Goal: Task Accomplishment & Management: Use online tool/utility

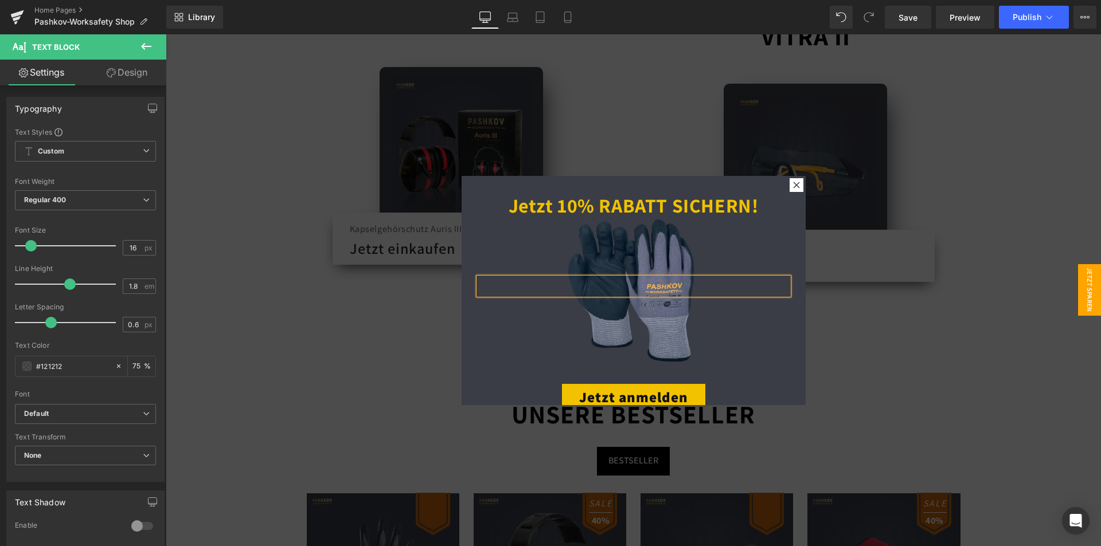
click at [294, 315] on div at bounding box center [633, 290] width 935 height 512
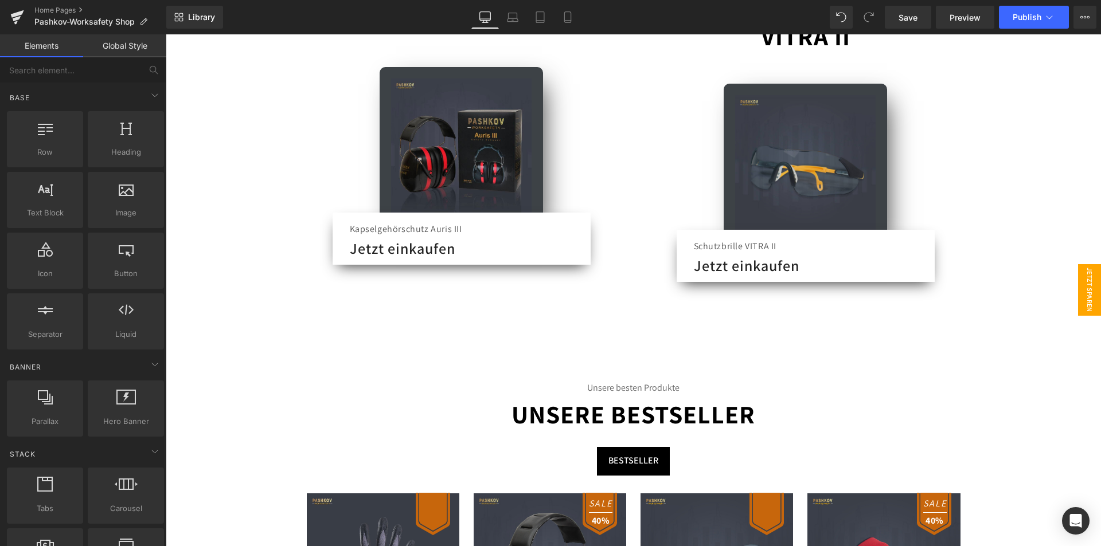
click at [1079, 294] on span "Jetzt Sparen" at bounding box center [1089, 290] width 23 height 52
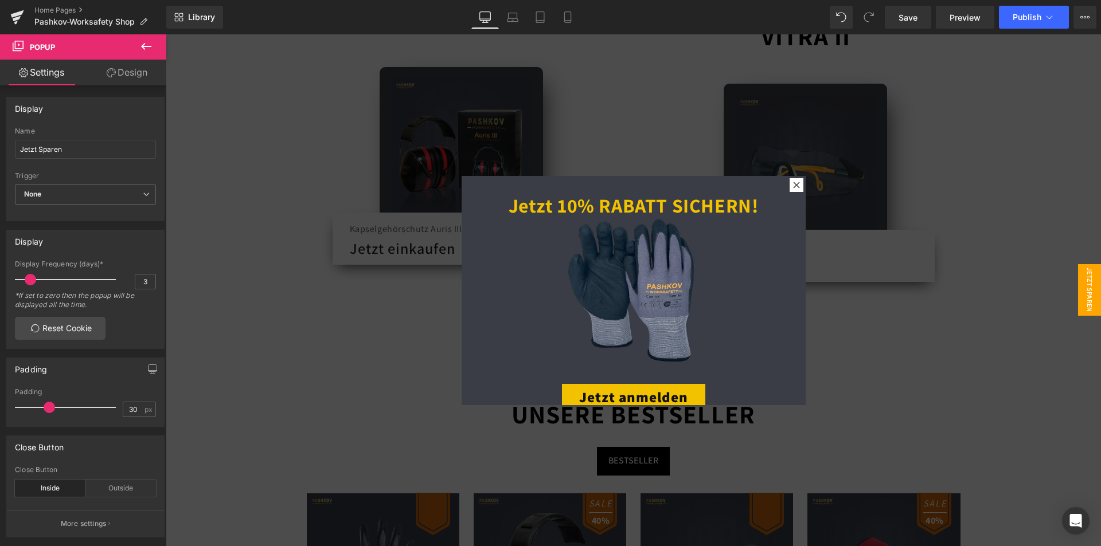
click at [752, 148] on div at bounding box center [633, 290] width 935 height 512
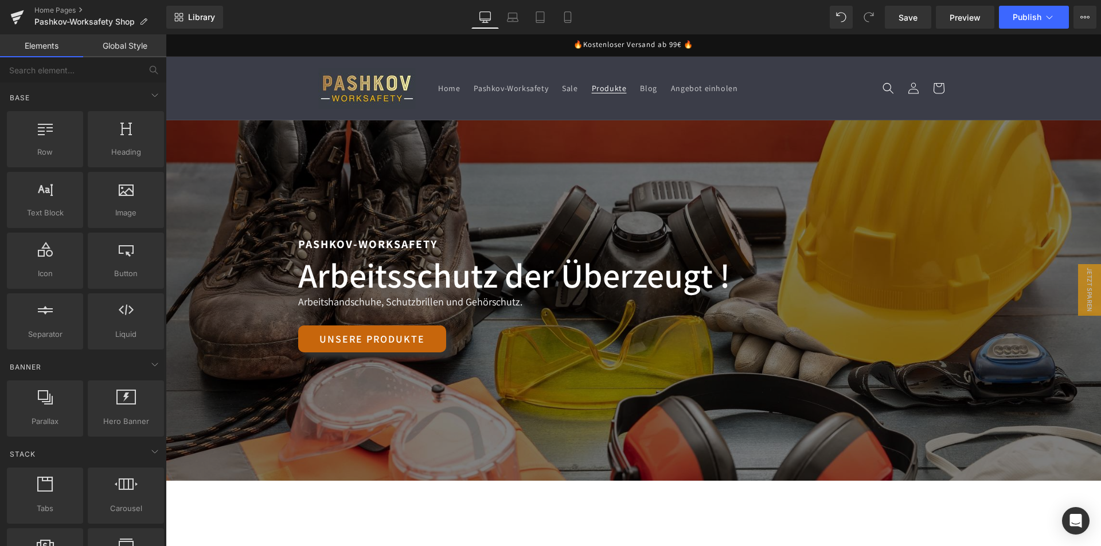
click at [598, 84] on span "Produkte" at bounding box center [609, 88] width 35 height 10
click at [909, 14] on span "Save" at bounding box center [907, 17] width 19 height 12
click at [134, 47] on link "Global Style" at bounding box center [124, 45] width 83 height 23
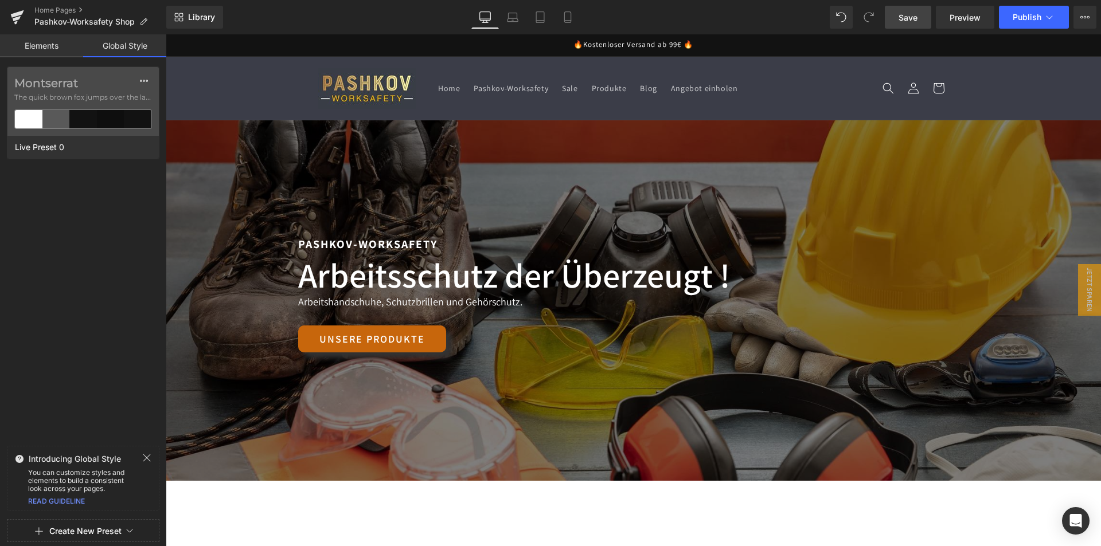
click at [32, 49] on link "Elements" at bounding box center [41, 45] width 83 height 23
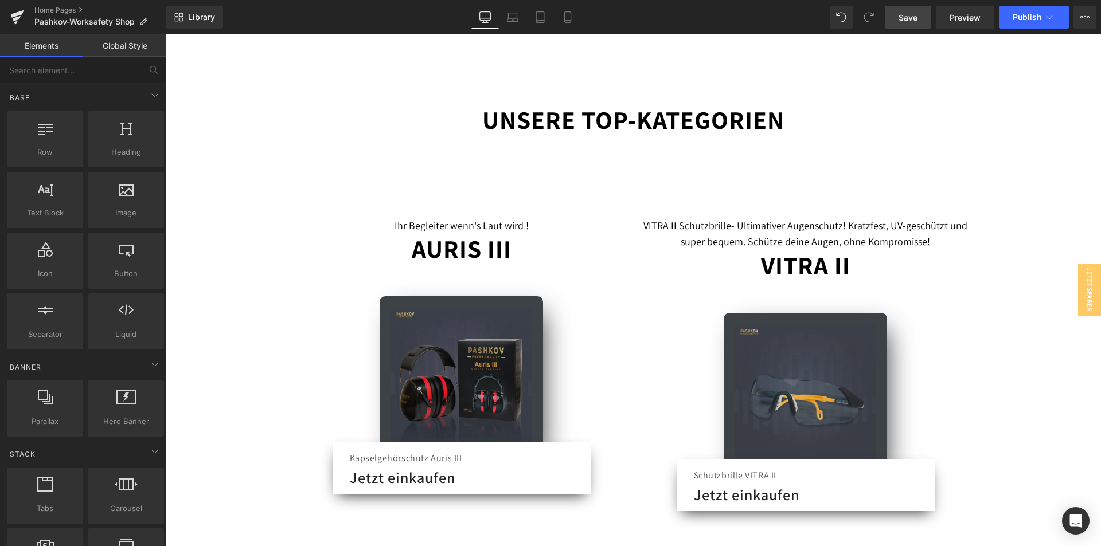
scroll to position [115, 0]
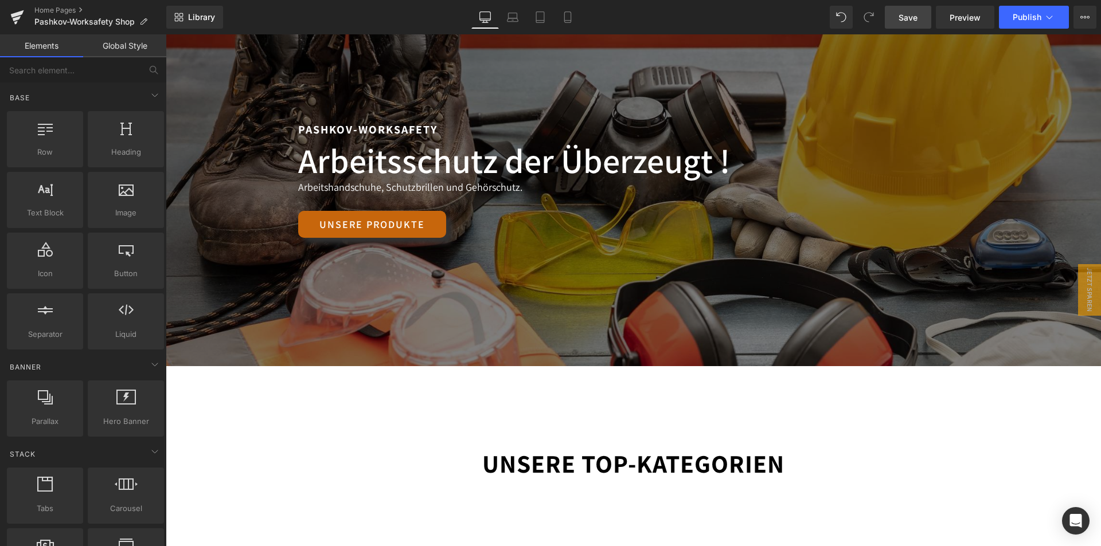
click at [166, 34] on div "144px" at bounding box center [166, 34] width 0 height 0
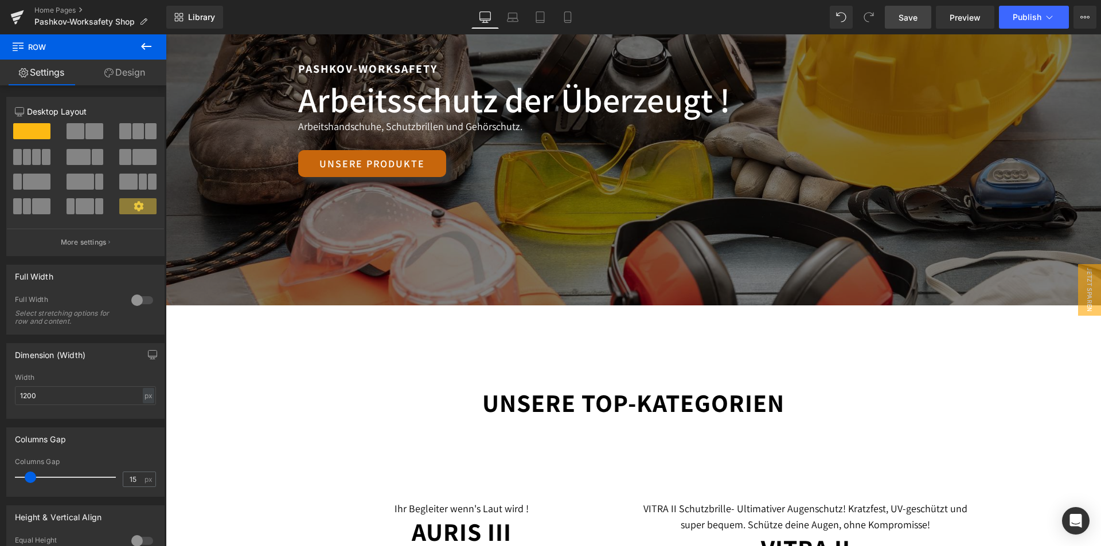
scroll to position [0, 0]
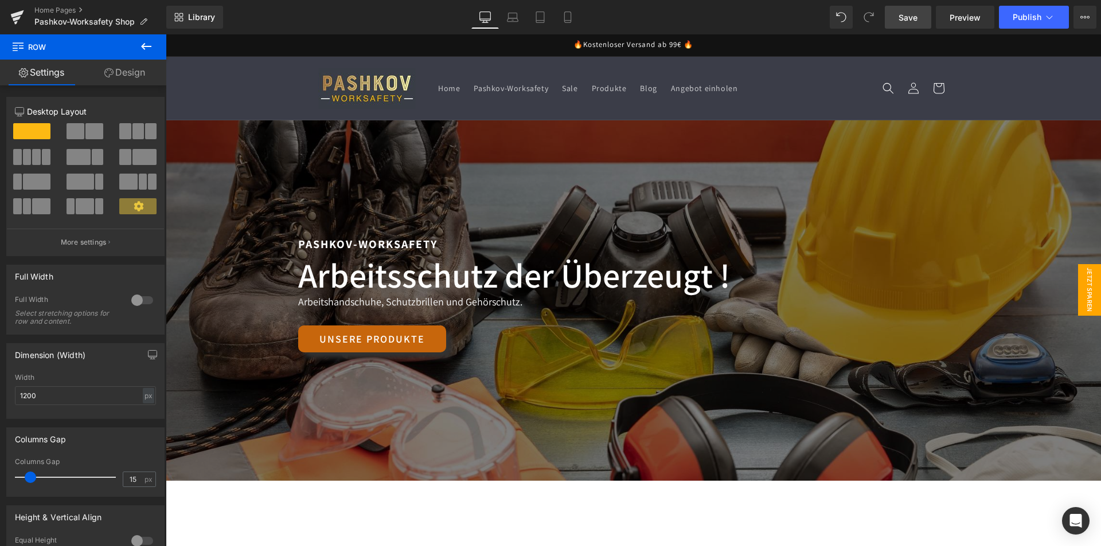
click at [1080, 277] on span "Jetzt Sparen" at bounding box center [1089, 290] width 23 height 52
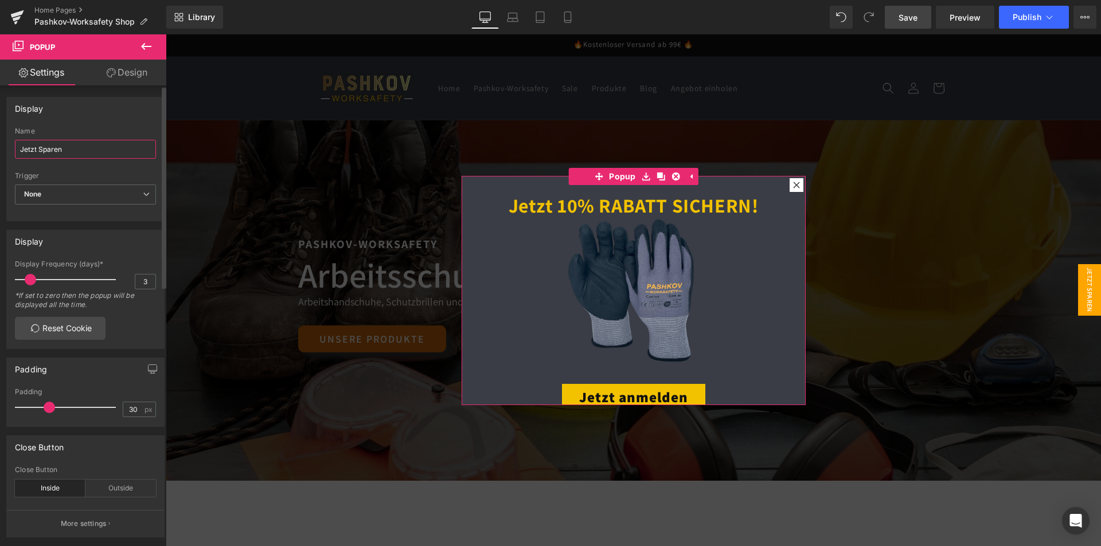
click at [111, 146] on input "Jetzt Sparen" at bounding box center [85, 149] width 141 height 19
drag, startPoint x: 97, startPoint y: 153, endPoint x: 0, endPoint y: 153, distance: 96.9
click at [0, 153] on div "Display Jetzt 10% Sparen Name Jetzt 10% Sparen None Show on page load Show afte…" at bounding box center [85, 154] width 171 height 133
type input "10% Sparen"
click at [571, 292] on div at bounding box center [634, 293] width 310 height 3
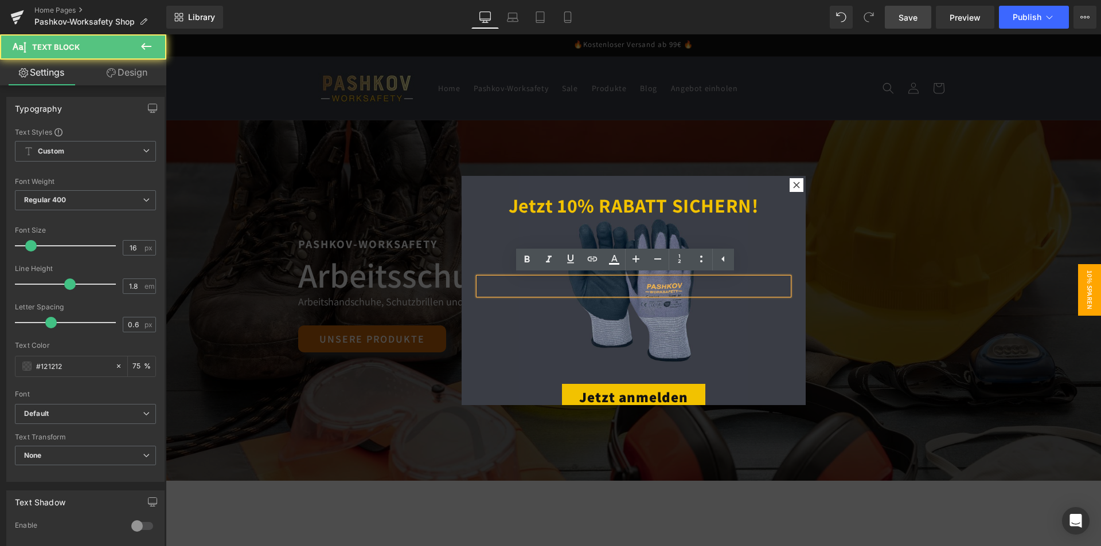
click at [522, 327] on h1 at bounding box center [634, 339] width 310 height 30
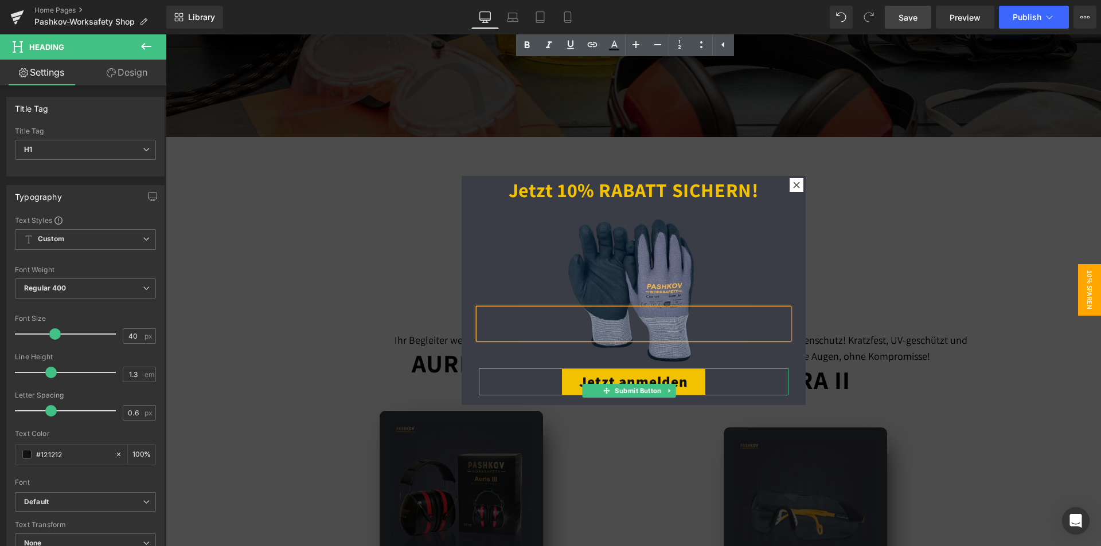
scroll to position [23, 0]
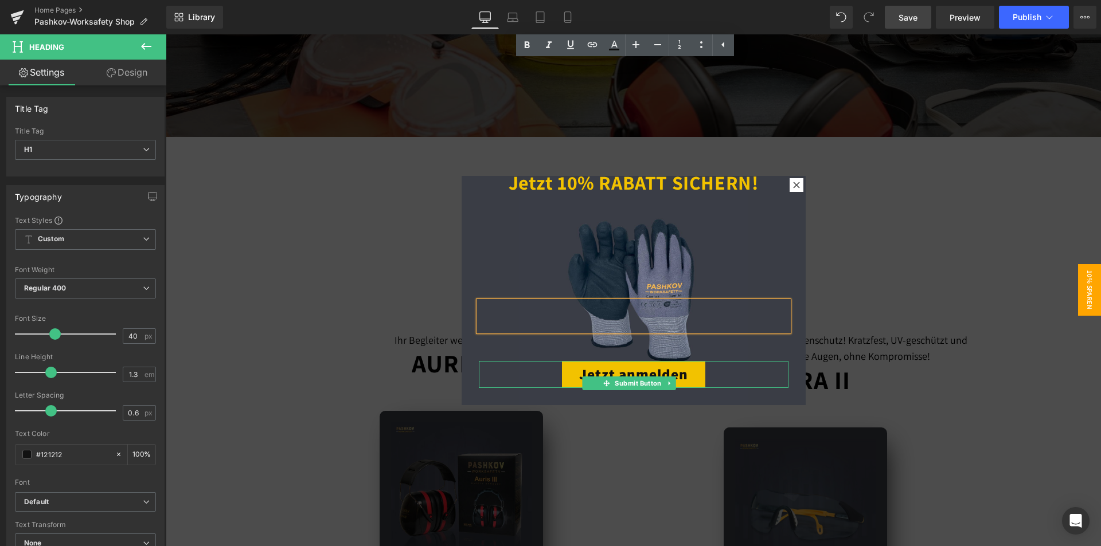
click at [651, 368] on button "Jetzt anmelden" at bounding box center [633, 374] width 143 height 27
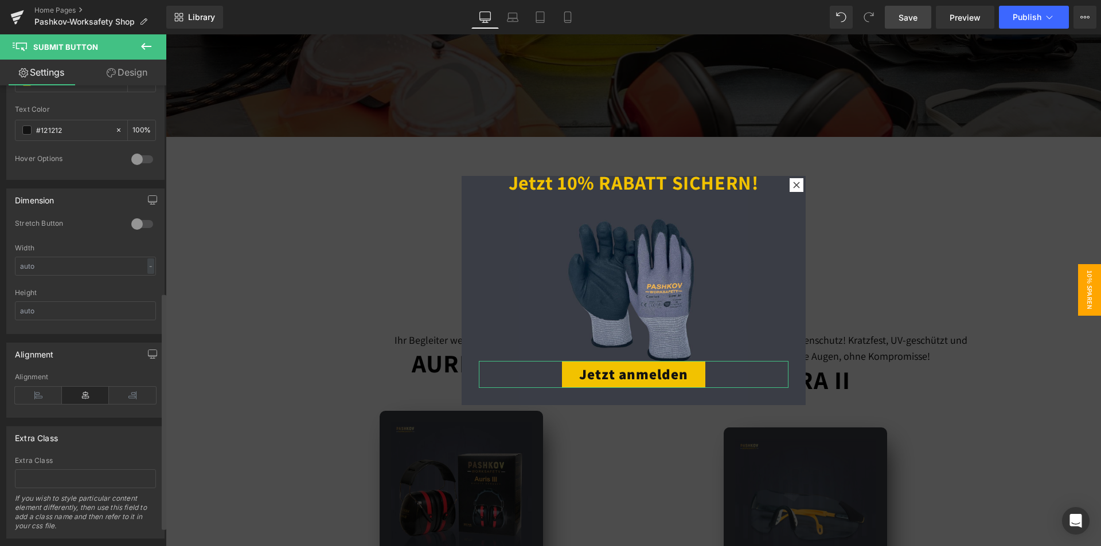
scroll to position [441, 0]
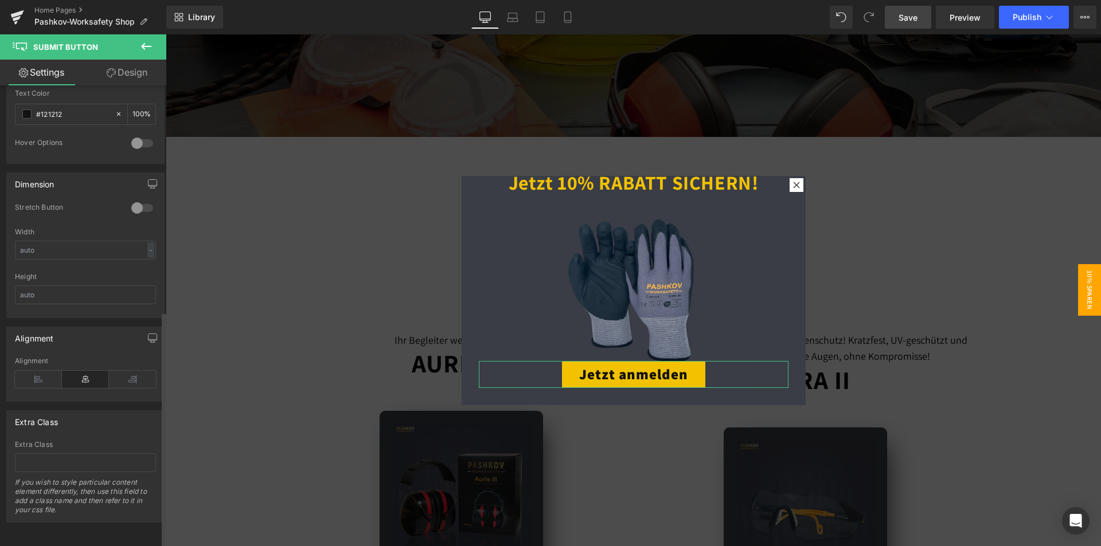
click at [135, 199] on div at bounding box center [142, 208] width 28 height 18
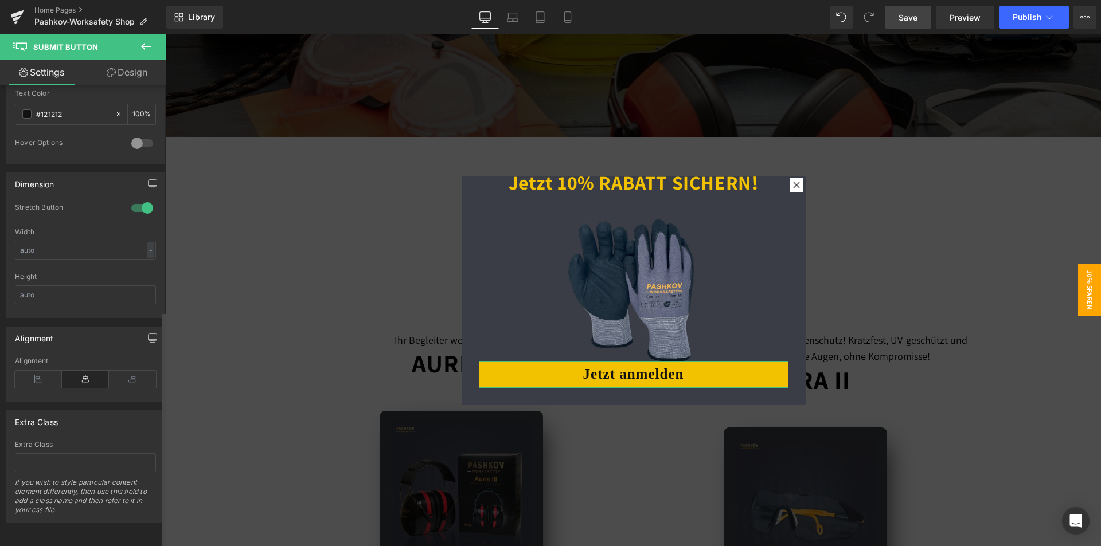
click at [136, 199] on div at bounding box center [142, 208] width 28 height 18
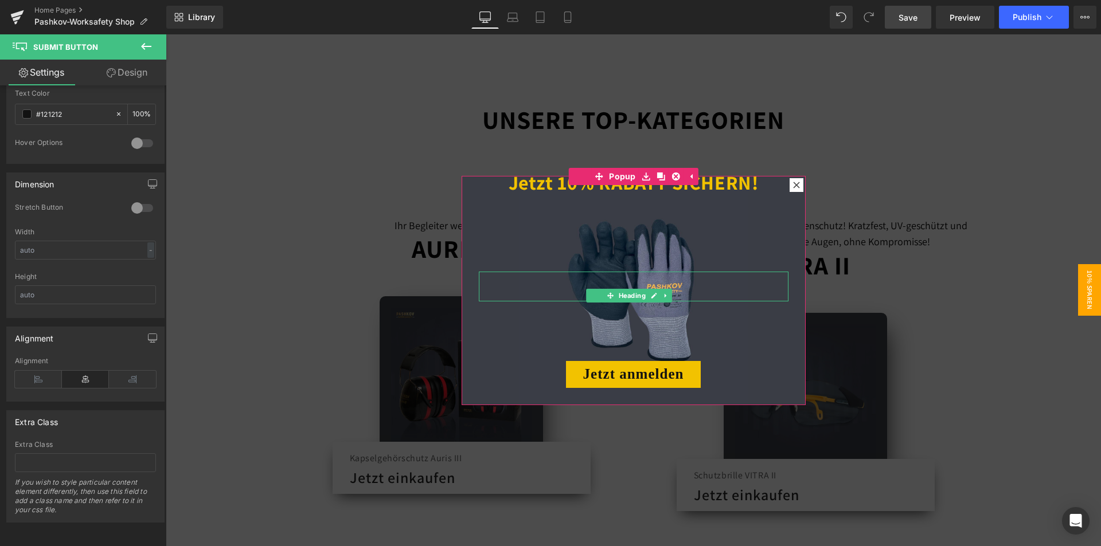
scroll to position [0, 0]
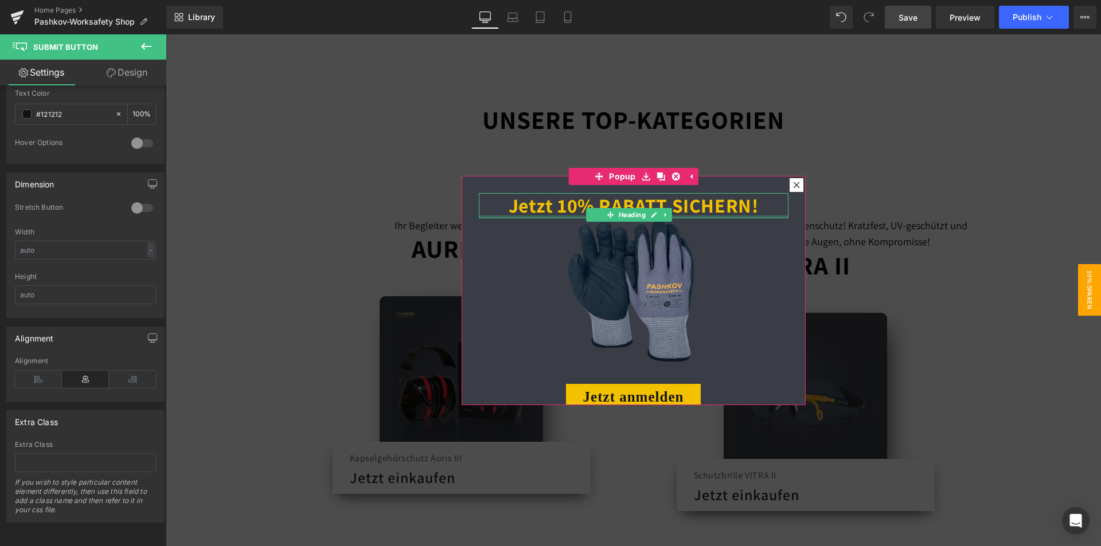
click at [760, 208] on h1 "Jetzt 10% RABATT SICHERN!" at bounding box center [634, 205] width 310 height 25
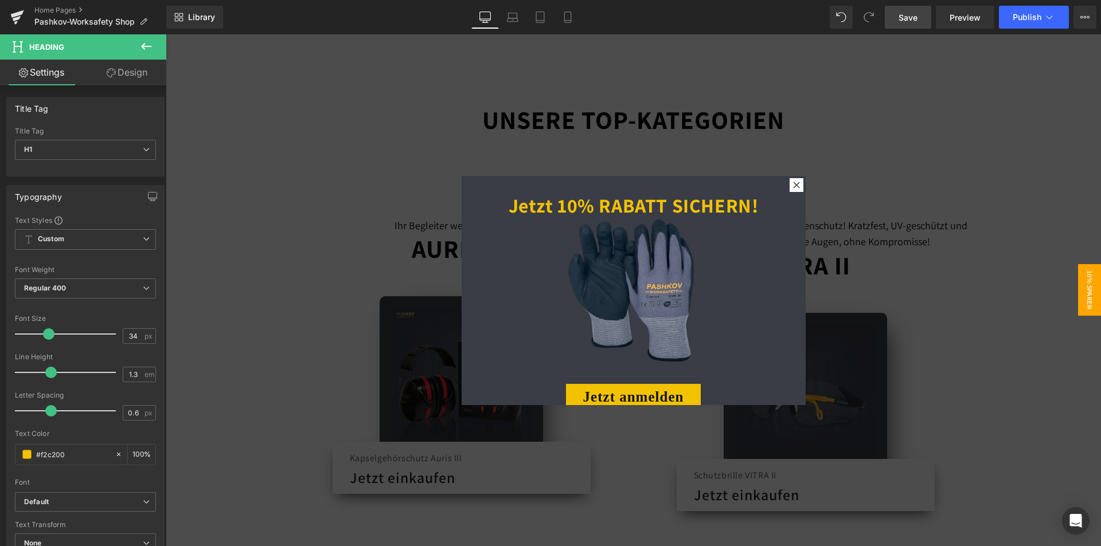
click at [166, 34] on div at bounding box center [166, 34] width 0 height 0
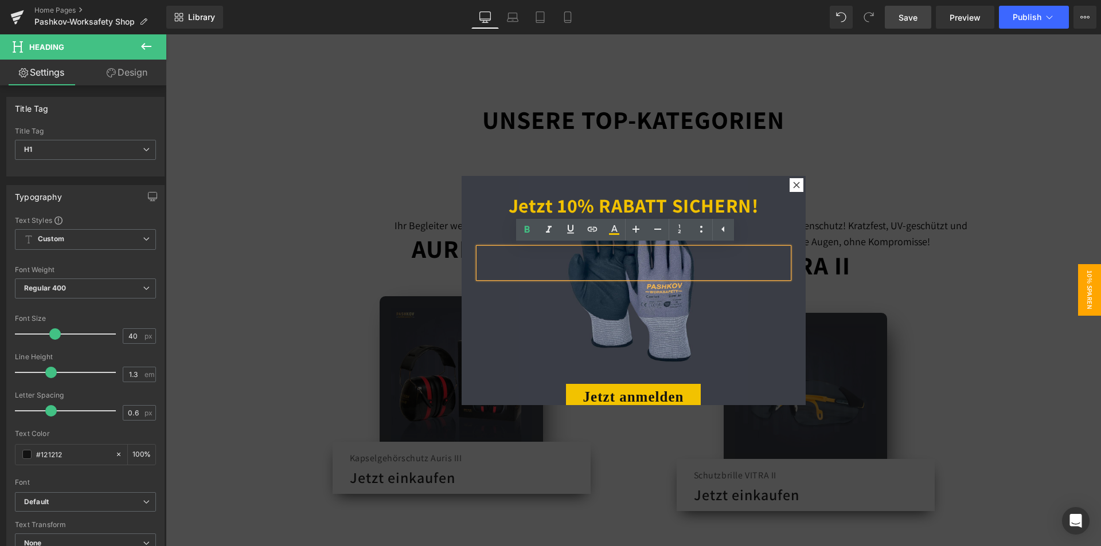
click at [462, 386] on div "Jetzt 10% RABATT SICHERN! Heading Heading Heading Text Block Heading Heading He…" at bounding box center [634, 290] width 344 height 229
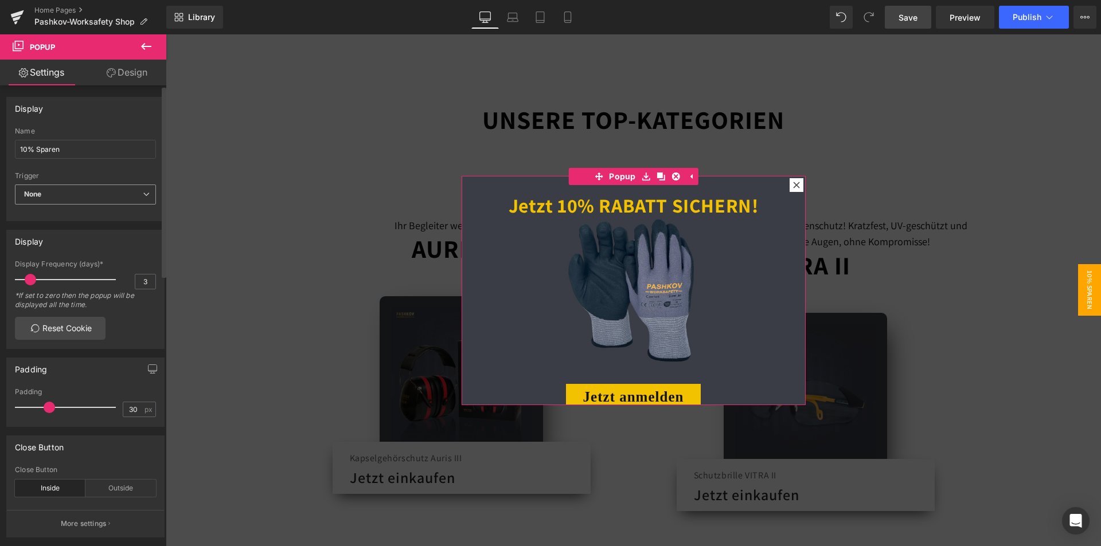
click at [56, 195] on span "None" at bounding box center [85, 195] width 141 height 20
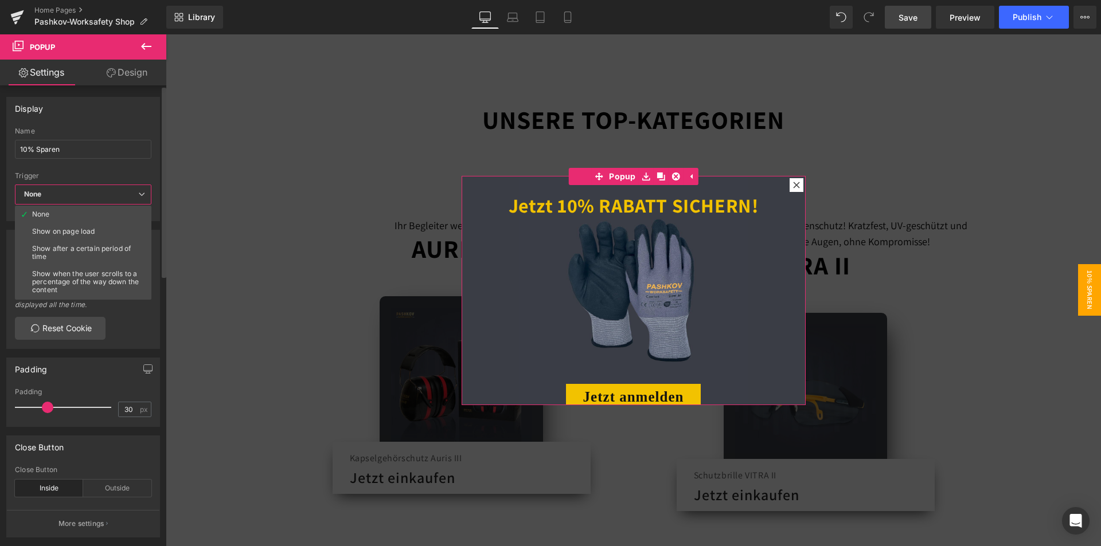
click at [56, 195] on span "None" at bounding box center [83, 195] width 136 height 20
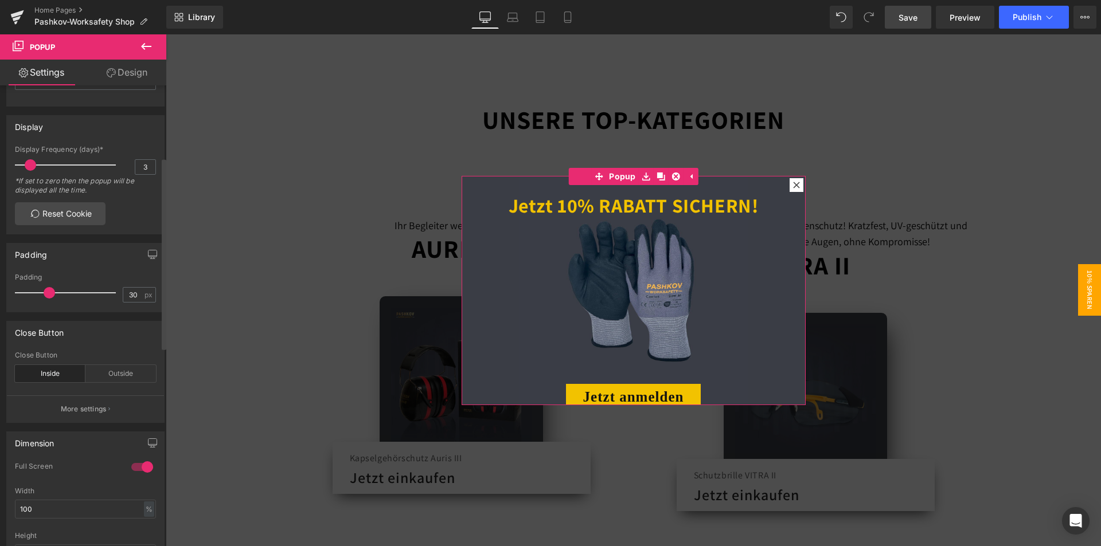
scroll to position [229, 0]
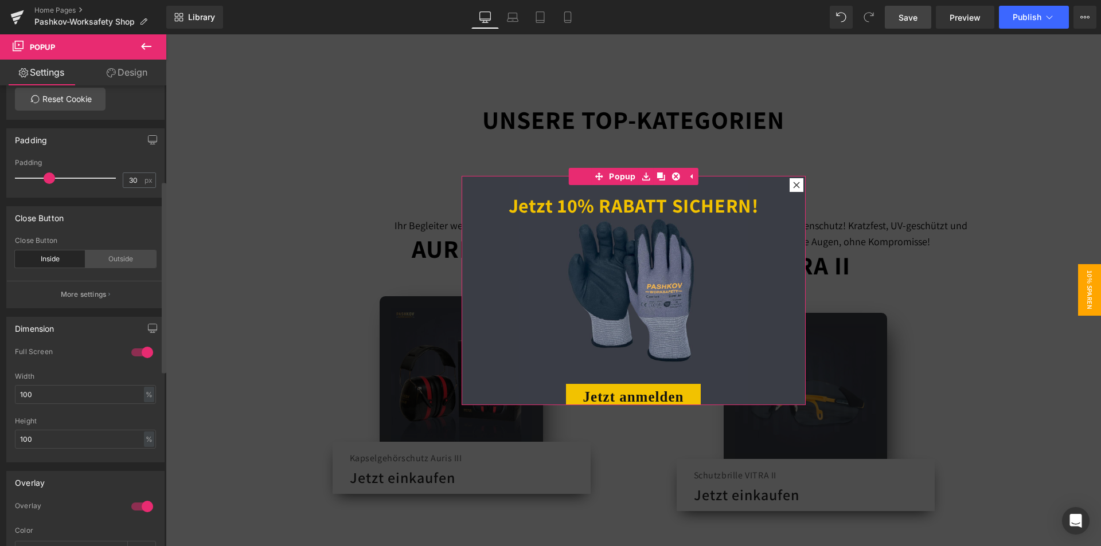
click at [110, 256] on div "Outside" at bounding box center [120, 259] width 71 height 17
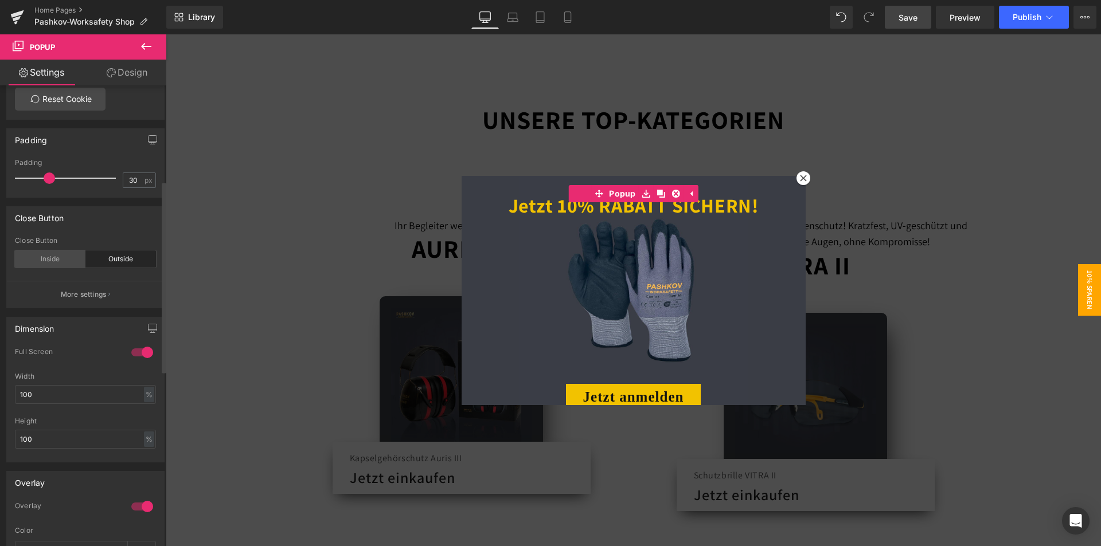
click at [49, 253] on div "Inside" at bounding box center [50, 259] width 71 height 17
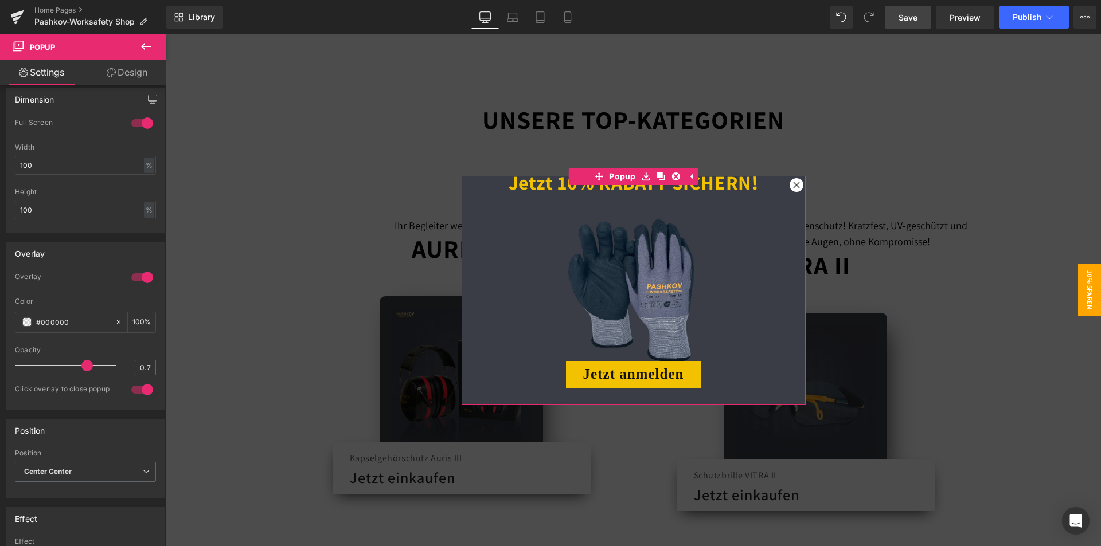
scroll to position [0, 0]
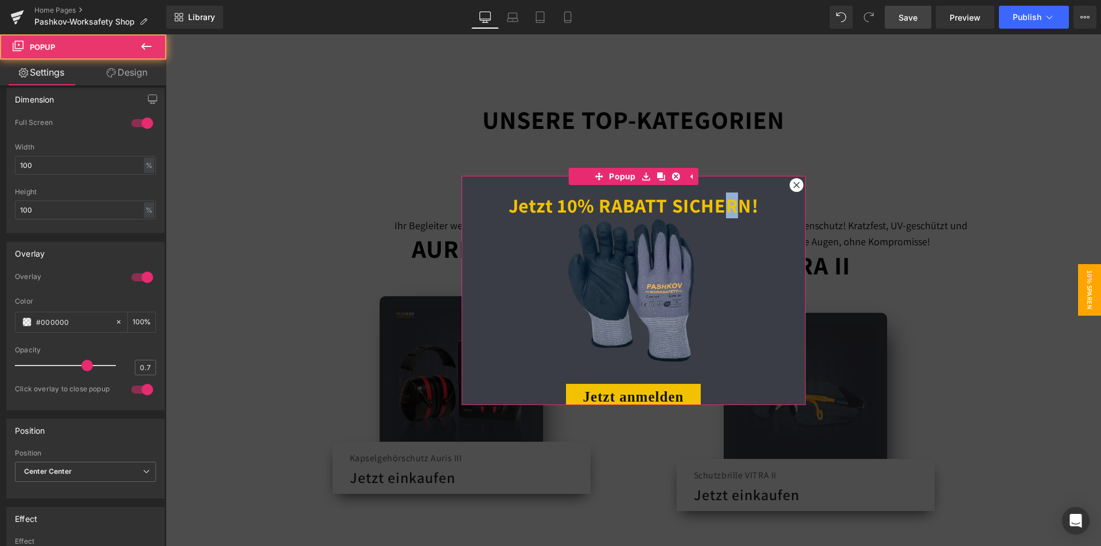
drag, startPoint x: 716, startPoint y: 187, endPoint x: 731, endPoint y: 183, distance: 15.6
click at [731, 183] on div "Jetzt 10% RABATT SICHERN! Heading Heading Heading Text Block Heading Heading He…" at bounding box center [634, 290] width 344 height 229
click at [706, 216] on div at bounding box center [634, 217] width 310 height 3
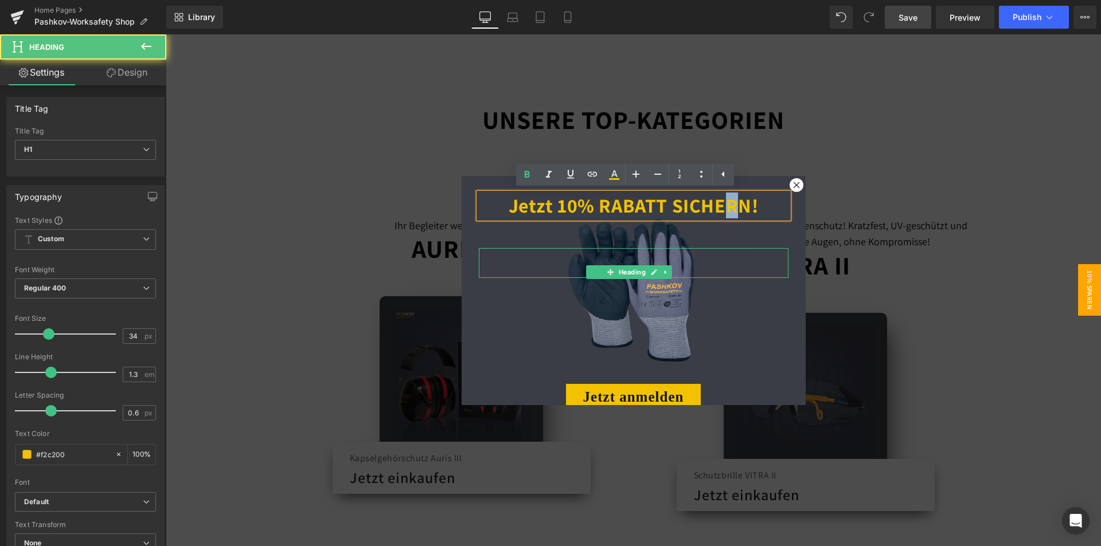
click at [716, 301] on h1 at bounding box center [634, 310] width 310 height 30
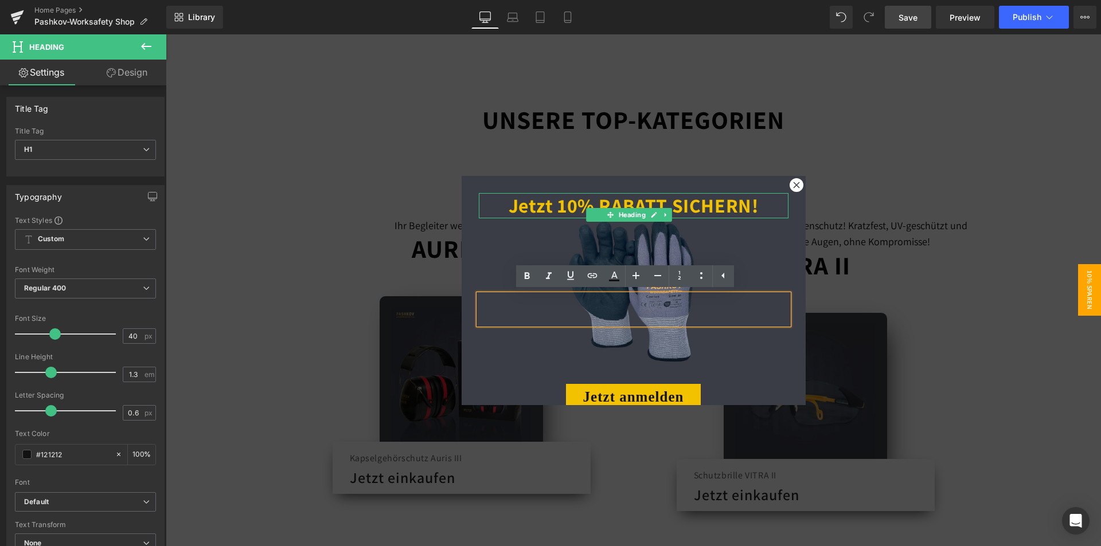
click at [658, 204] on strong "Jetzt 10% RABATT SICHERN!" at bounding box center [634, 206] width 250 height 26
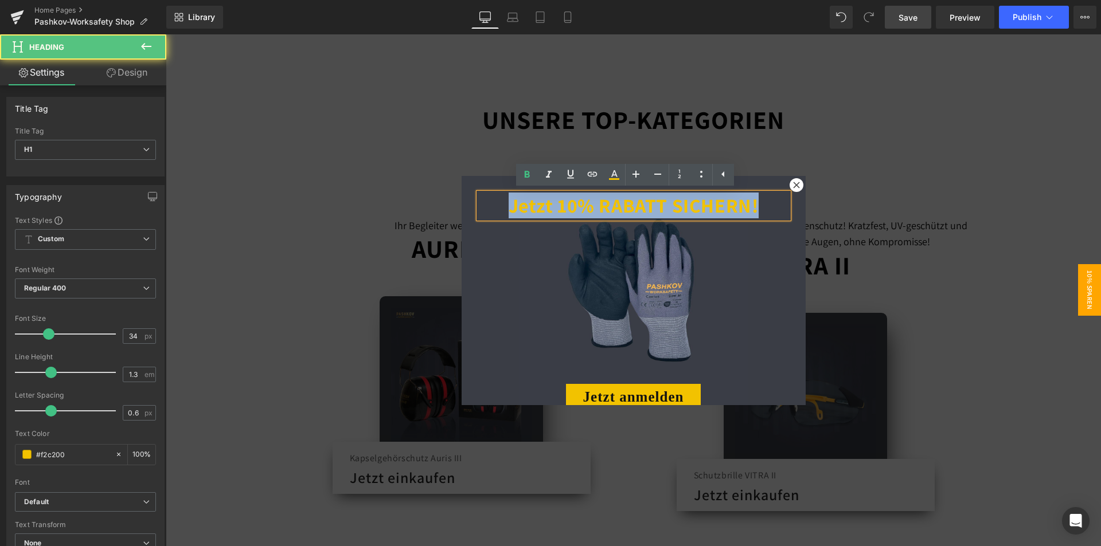
drag, startPoint x: 502, startPoint y: 198, endPoint x: 773, endPoint y: 205, distance: 271.9
click at [773, 205] on h1 "Jetzt 10% RABATT SICHERN!" at bounding box center [634, 205] width 310 height 25
click at [760, 210] on h1 "Jetzt 10% RABATT SICHERN!" at bounding box center [634, 205] width 310 height 25
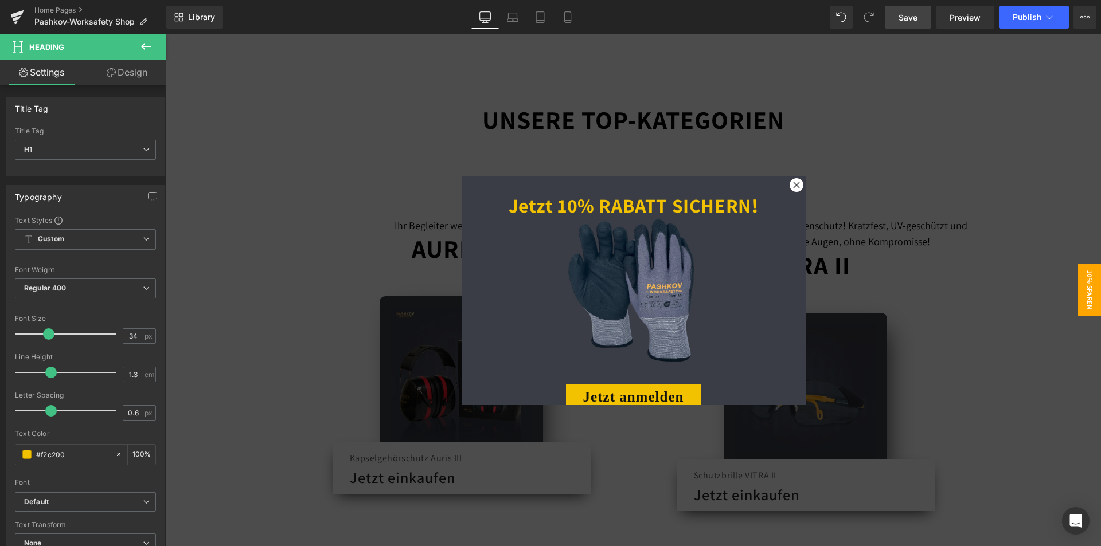
click at [147, 50] on icon at bounding box center [146, 47] width 14 height 14
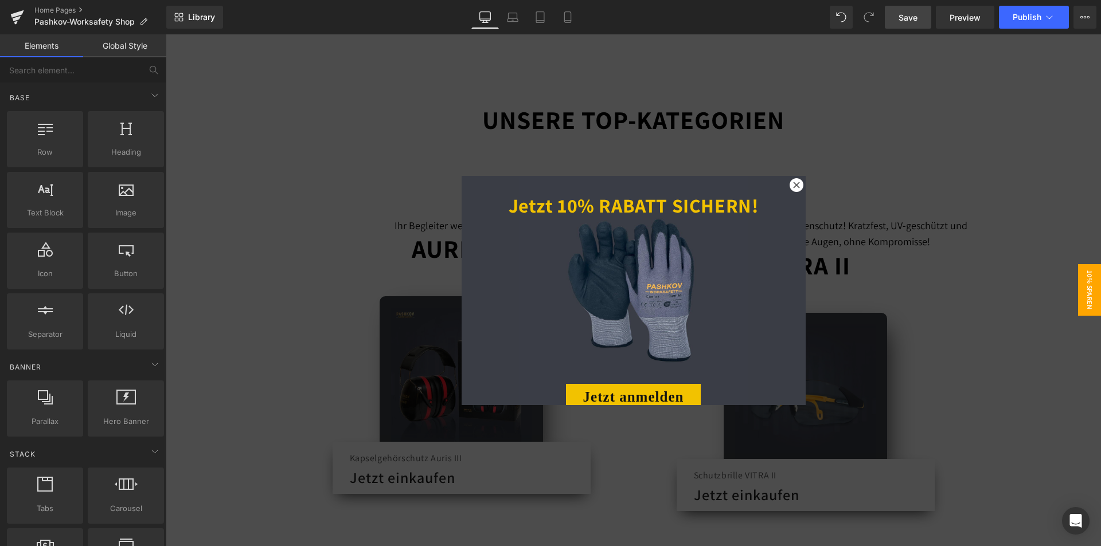
scroll to position [23, 0]
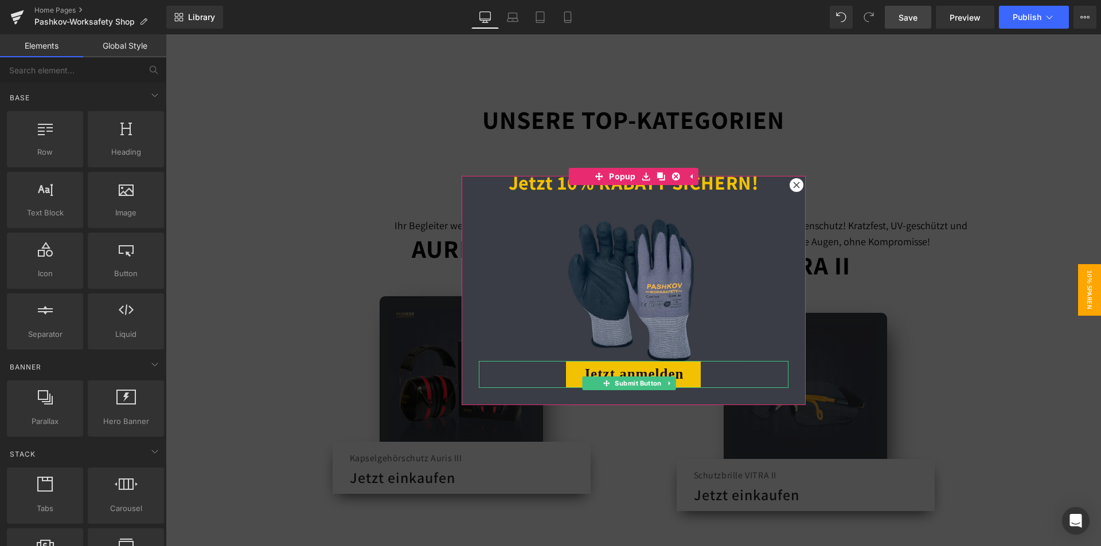
click at [675, 366] on button "Jetzt anmelden" at bounding box center [633, 374] width 135 height 27
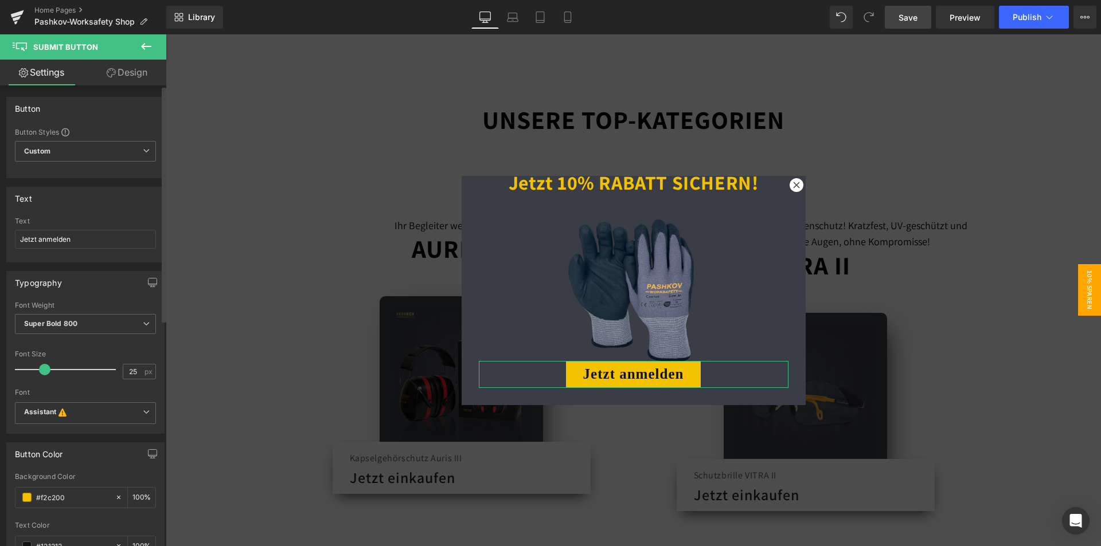
click at [84, 229] on div "Text Jetzt anmelden" at bounding box center [85, 239] width 141 height 45
click at [97, 132] on div "Button Styles" at bounding box center [85, 131] width 141 height 9
click at [96, 148] on span "Custom Setup Global Style" at bounding box center [85, 151] width 141 height 21
click at [85, 152] on span "Custom Setup Global Style" at bounding box center [83, 151] width 136 height 21
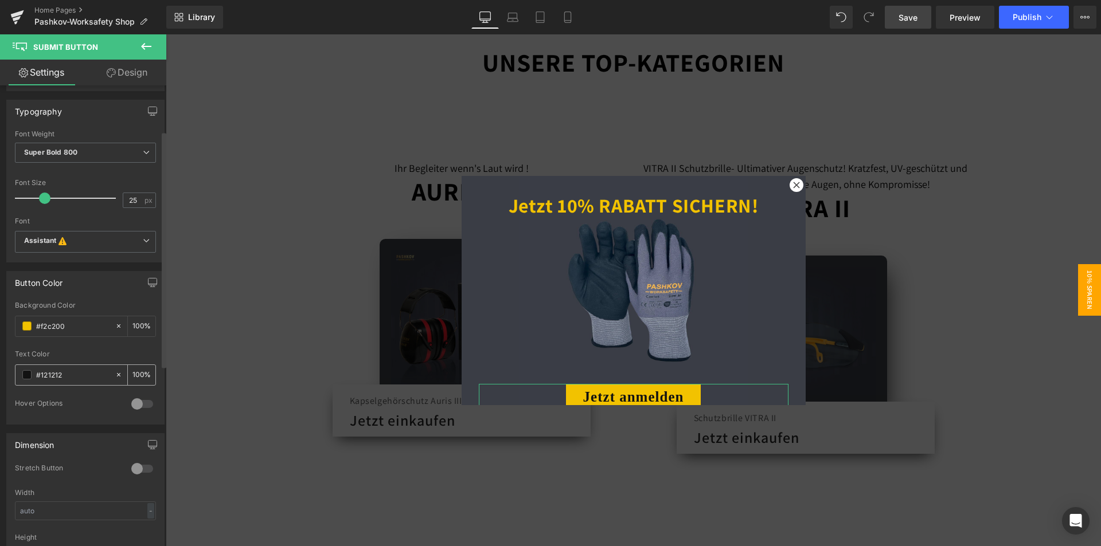
scroll to position [172, 0]
click at [134, 403] on div at bounding box center [142, 403] width 28 height 18
click at [135, 404] on div at bounding box center [142, 403] width 28 height 18
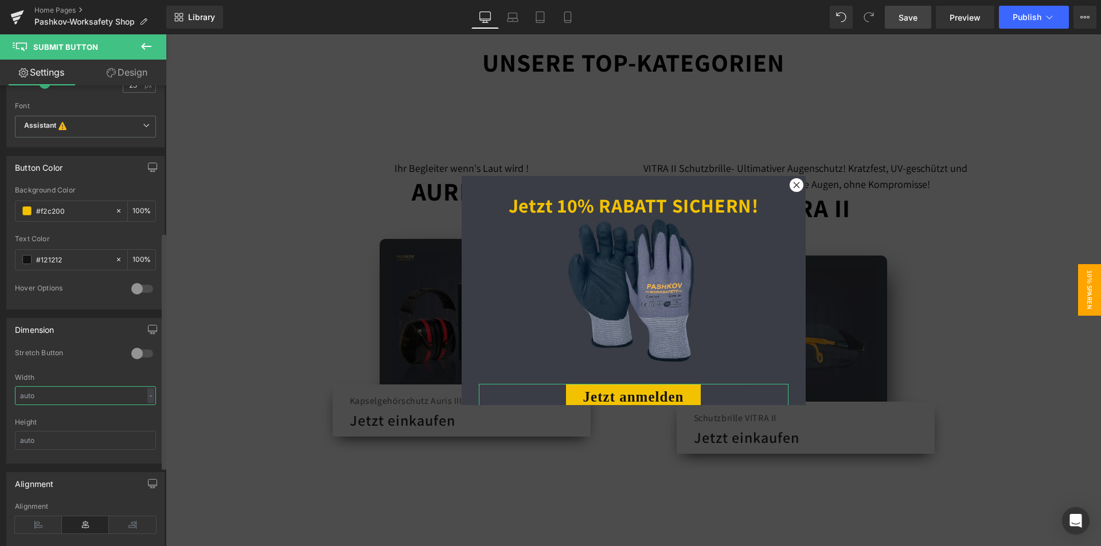
click at [107, 398] on input "text" at bounding box center [85, 395] width 141 height 19
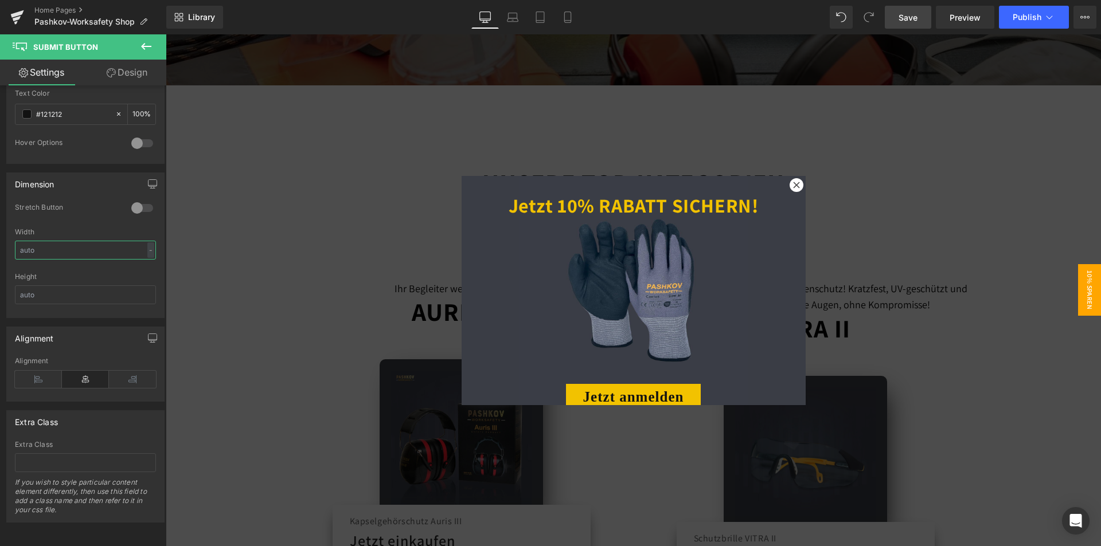
scroll to position [401, 0]
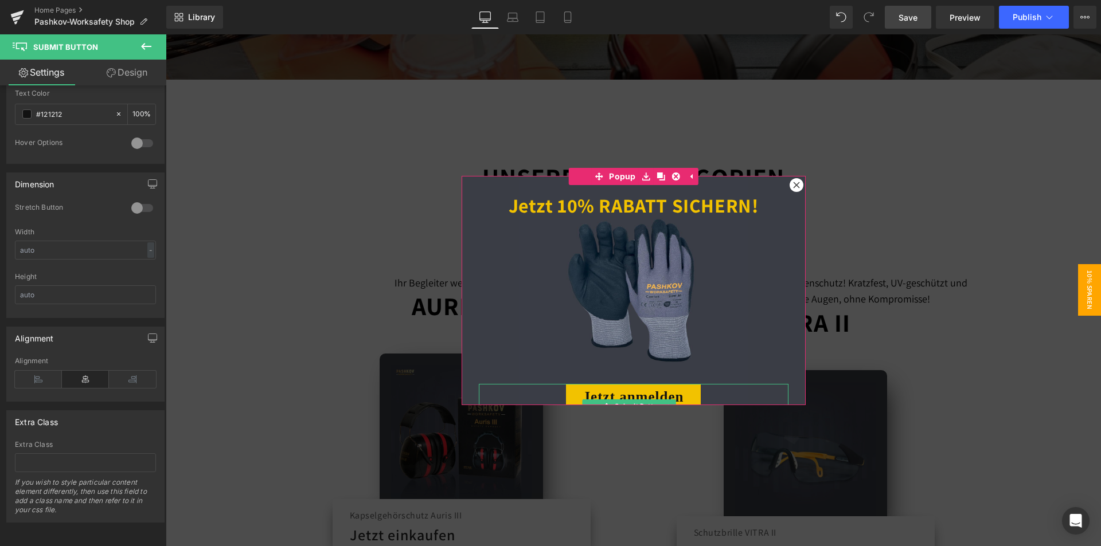
click at [643, 391] on button "Jetzt anmelden" at bounding box center [633, 397] width 135 height 27
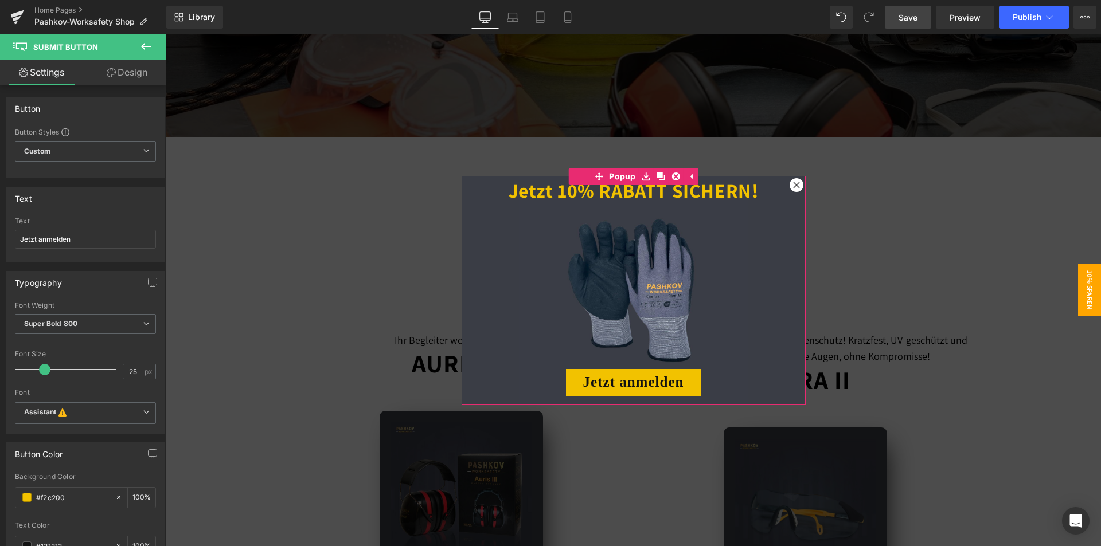
scroll to position [23, 0]
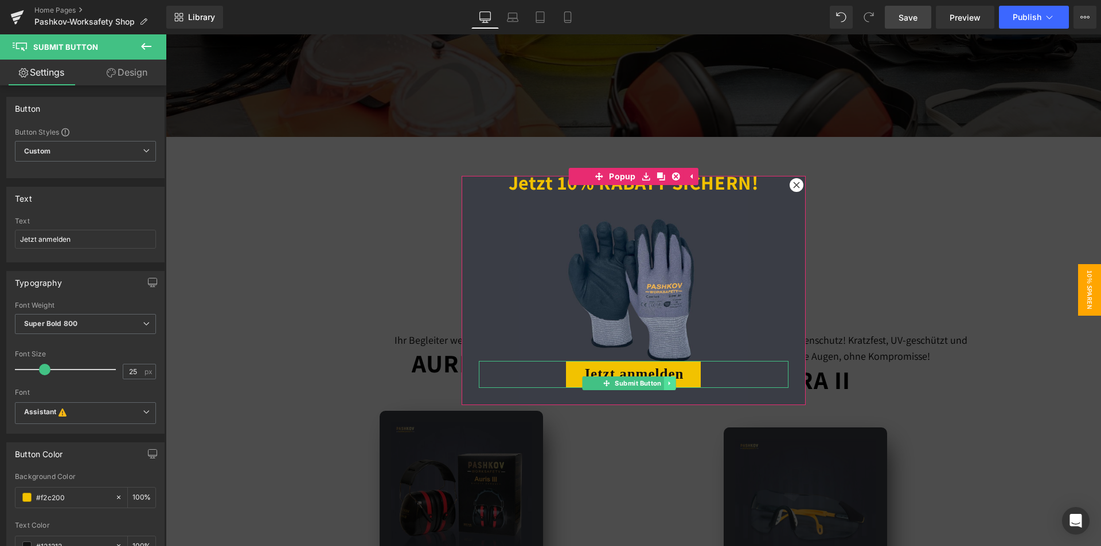
click at [670, 384] on link at bounding box center [670, 384] width 12 height 14
click at [673, 384] on icon at bounding box center [676, 383] width 6 height 6
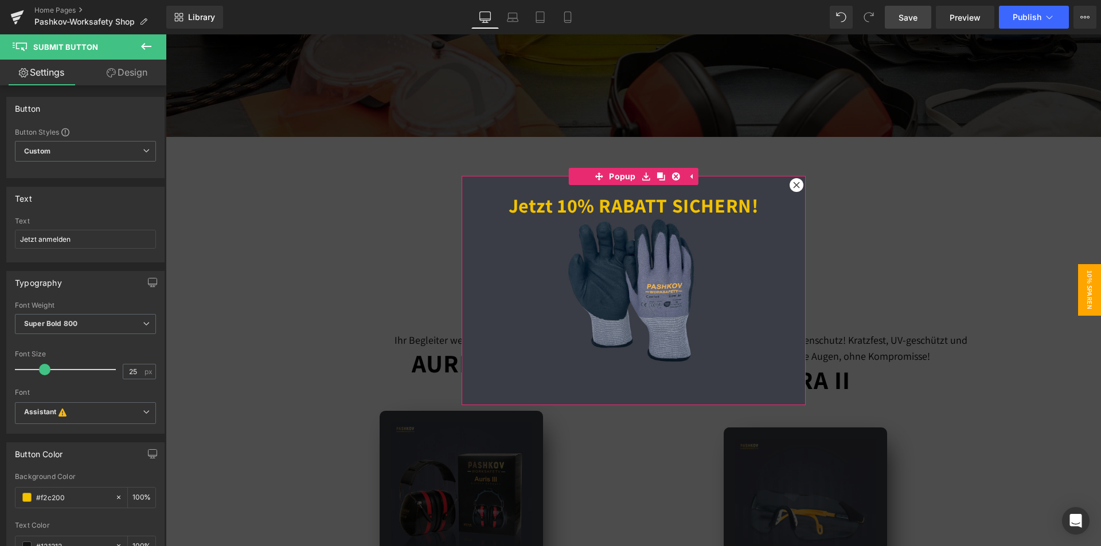
scroll to position [0, 0]
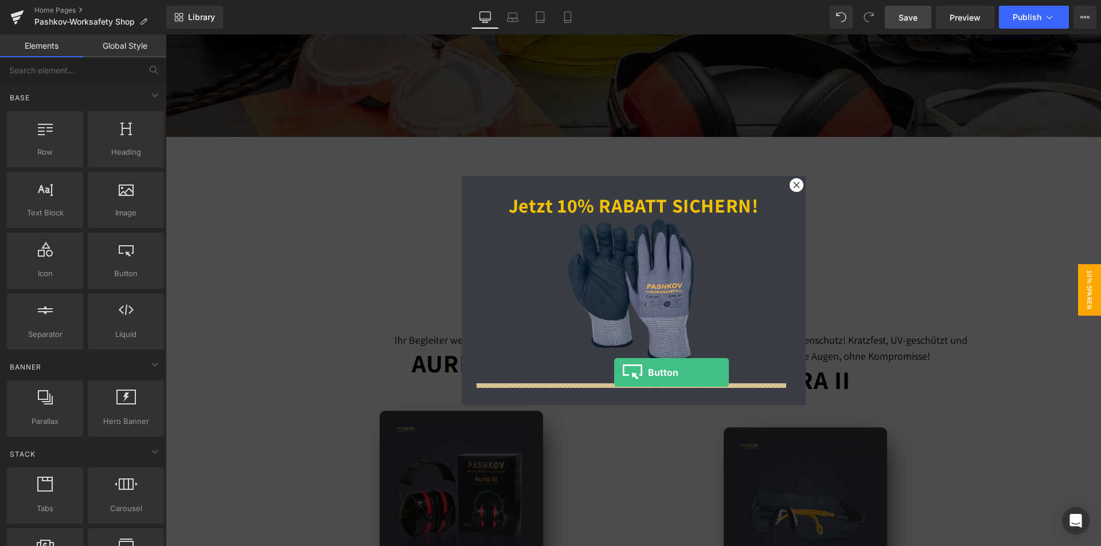
drag, startPoint x: 295, startPoint y: 304, endPoint x: 614, endPoint y: 373, distance: 326.5
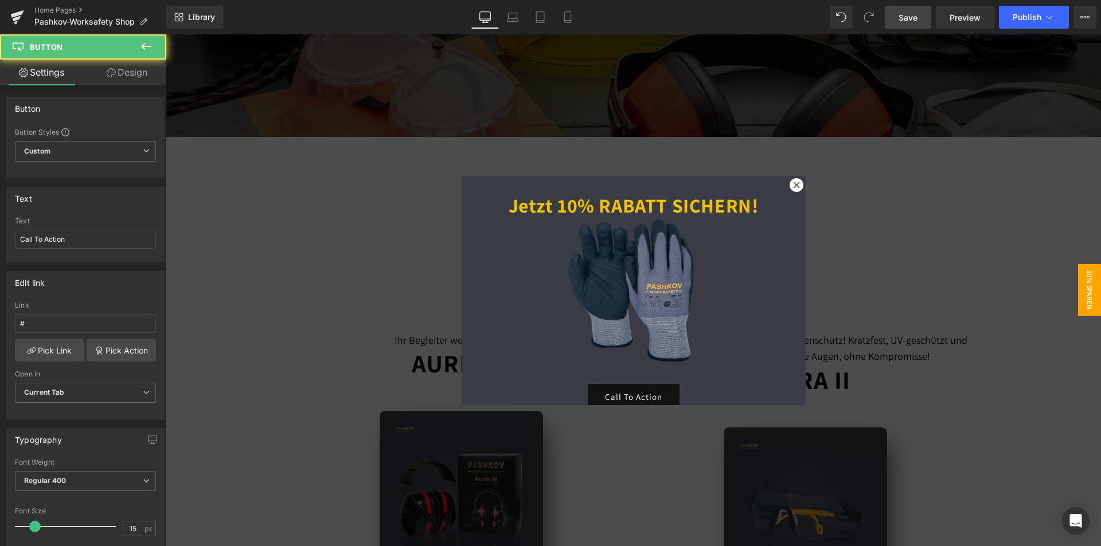
click at [635, 394] on link "Call To Action" at bounding box center [634, 397] width 92 height 27
click at [999, 226] on div at bounding box center [633, 290] width 935 height 512
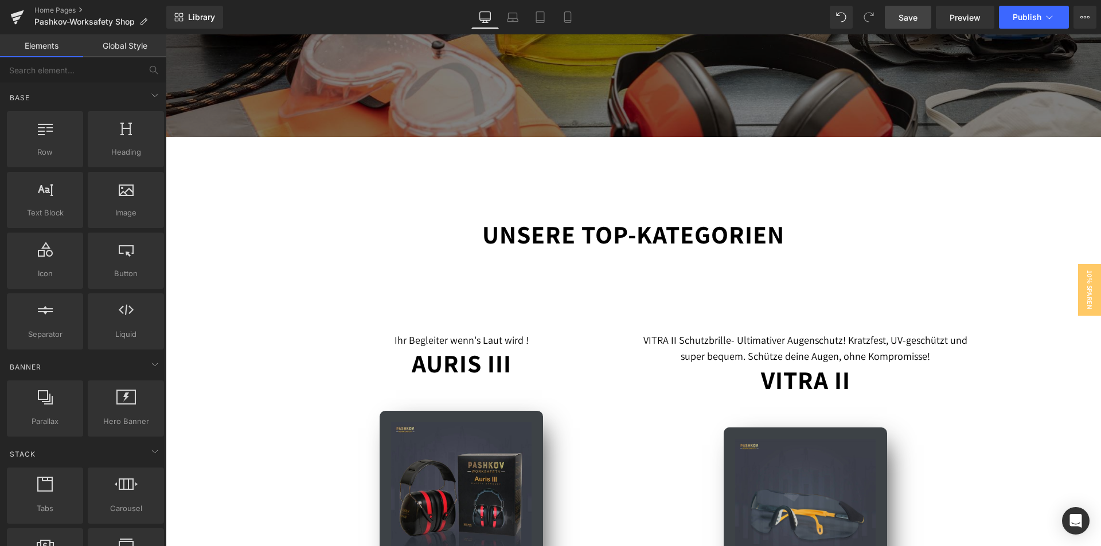
click at [909, 22] on span "Save" at bounding box center [907, 17] width 19 height 12
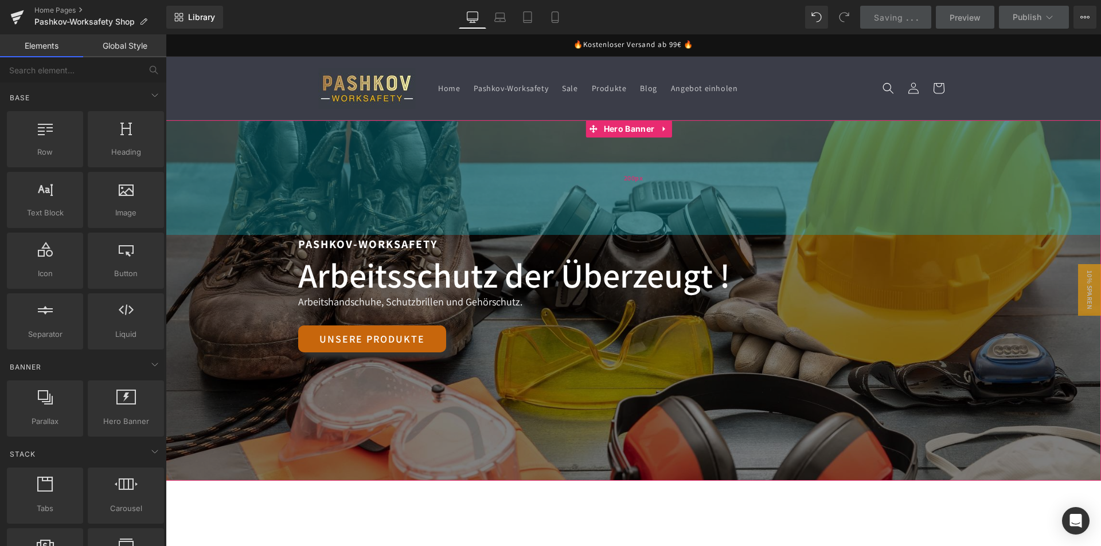
click at [820, 174] on div "200px" at bounding box center [633, 177] width 935 height 115
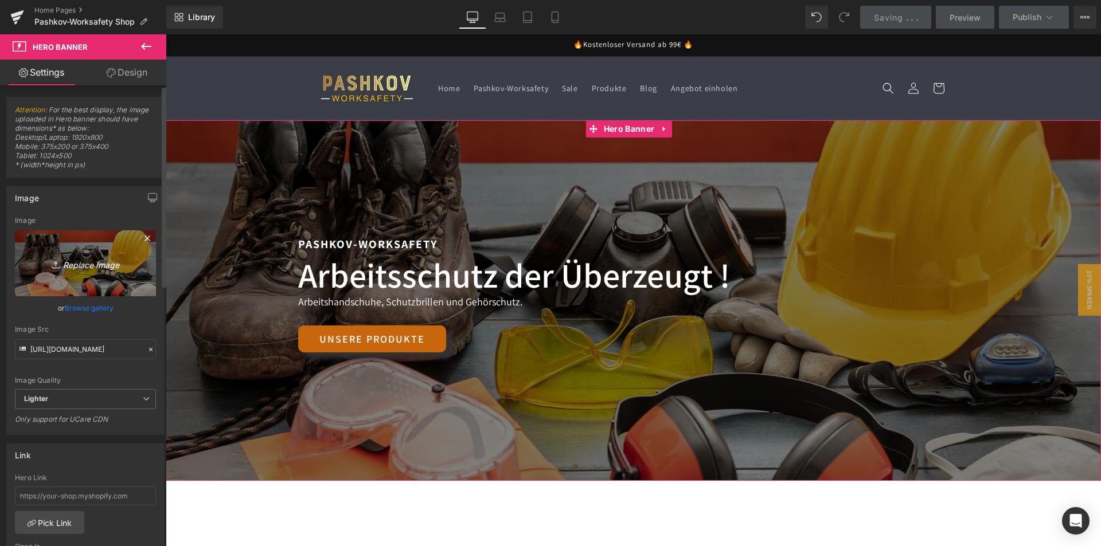
click at [65, 256] on icon "Replace Image" at bounding box center [86, 263] width 92 height 14
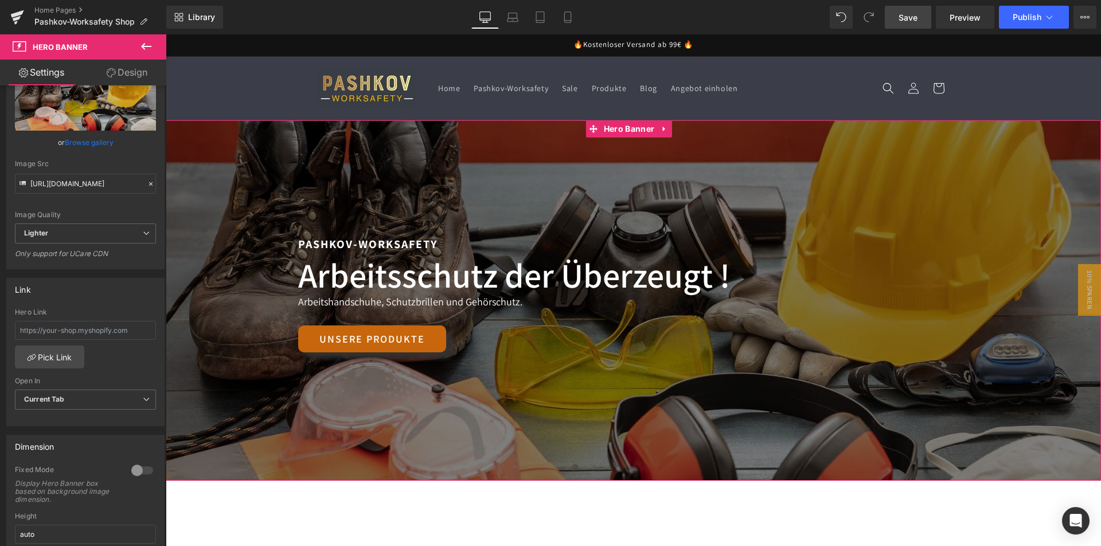
scroll to position [172, 0]
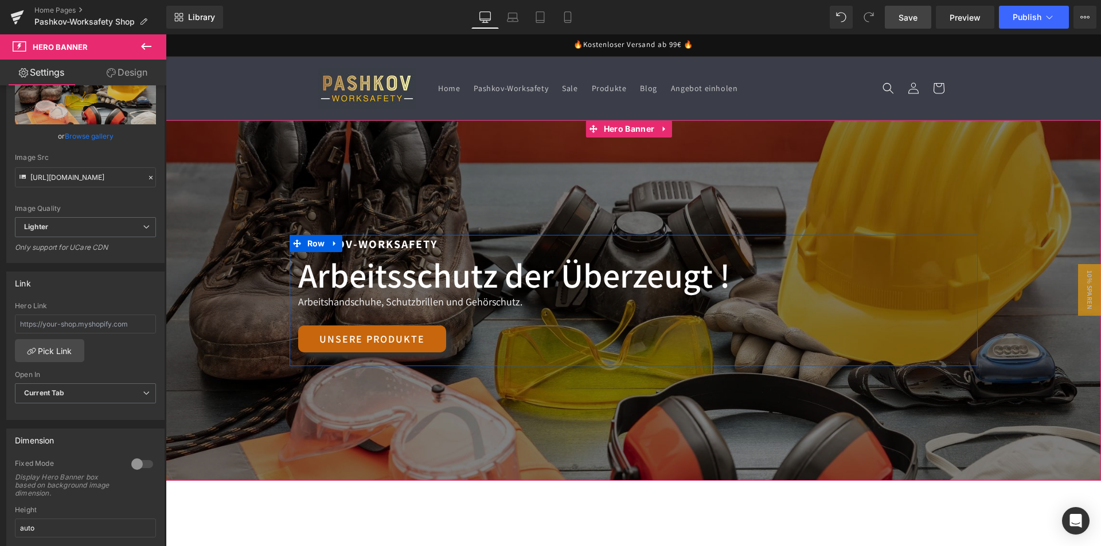
click at [466, 245] on p "Pashkov-Worksafety" at bounding box center [633, 244] width 671 height 18
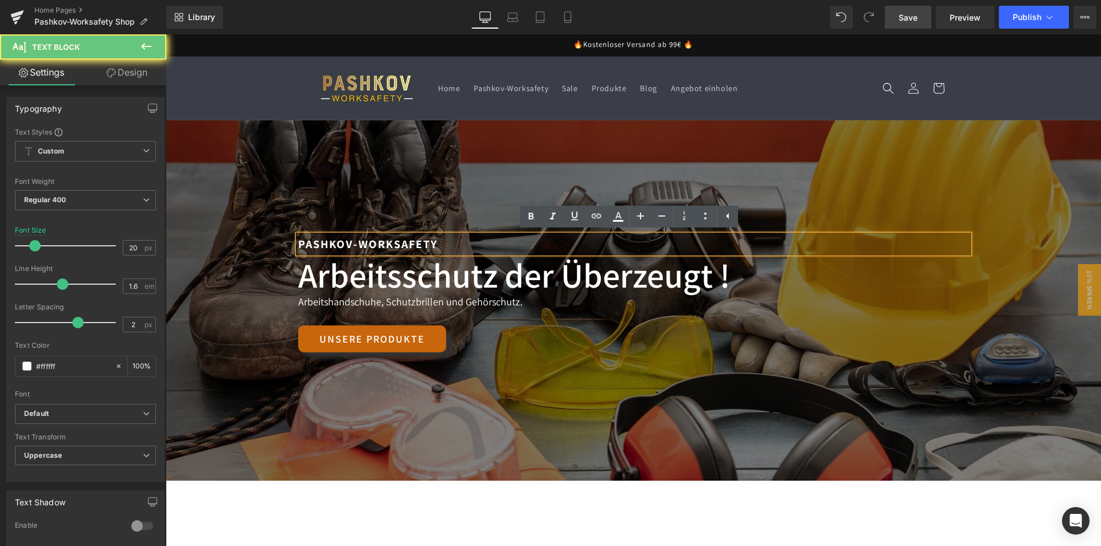
click at [431, 242] on strong "Pashkov-Worksafety" at bounding box center [367, 244] width 139 height 15
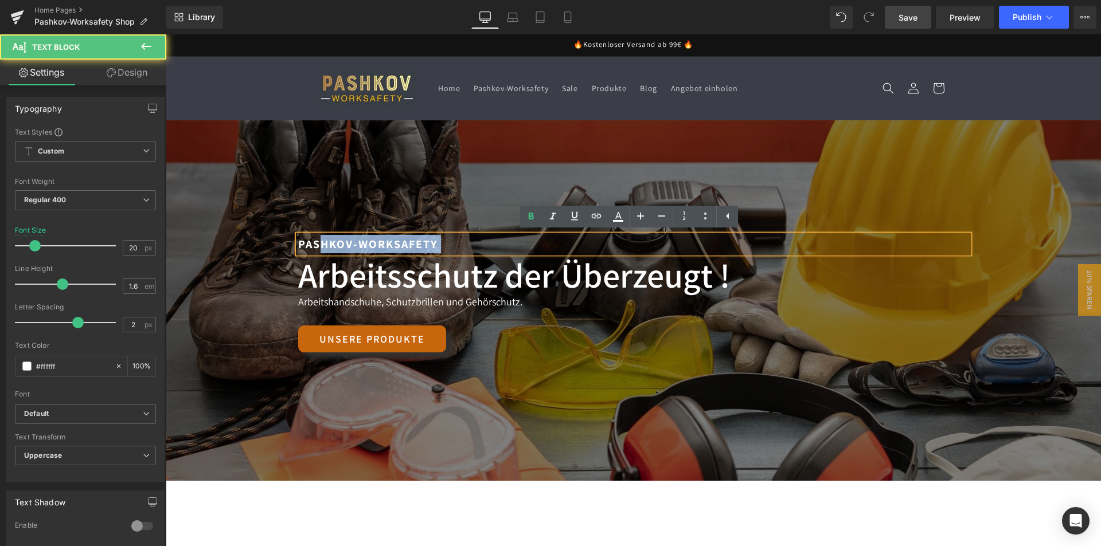
drag, startPoint x: 439, startPoint y: 243, endPoint x: 314, endPoint y: 239, distance: 125.6
click at [314, 239] on p "Pashkov-Worksafety" at bounding box center [633, 244] width 671 height 18
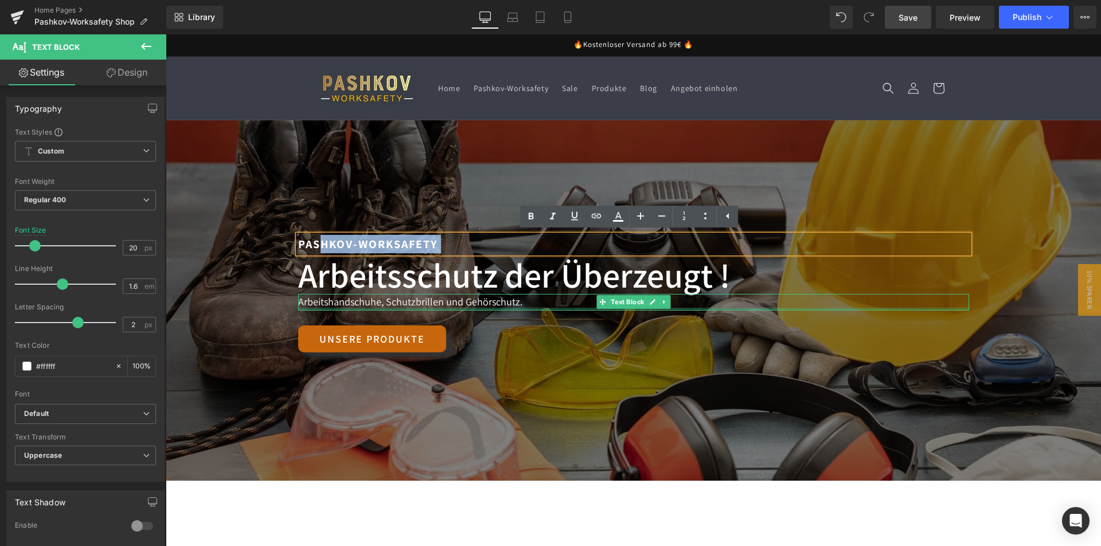
click at [369, 308] on div at bounding box center [633, 309] width 671 height 3
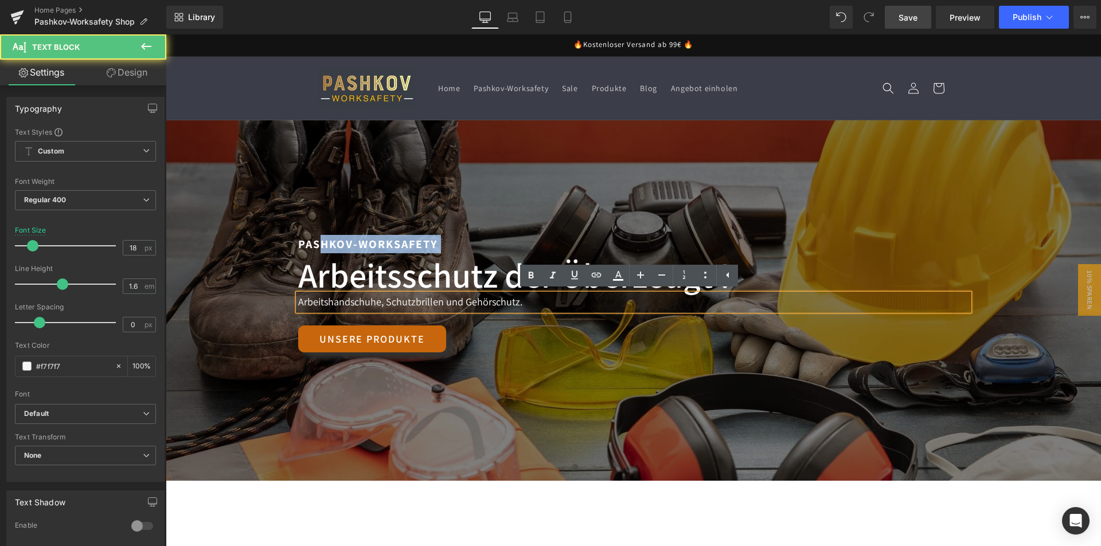
click at [610, 341] on div "Unsere Produkte" at bounding box center [633, 339] width 671 height 27
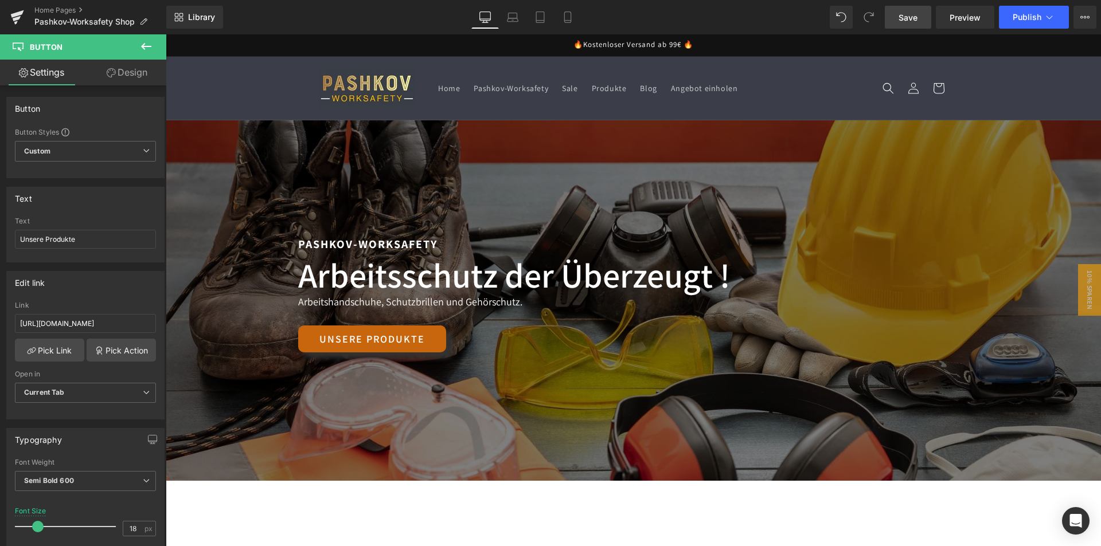
click at [166, 34] on div "200px" at bounding box center [166, 34] width 0 height 0
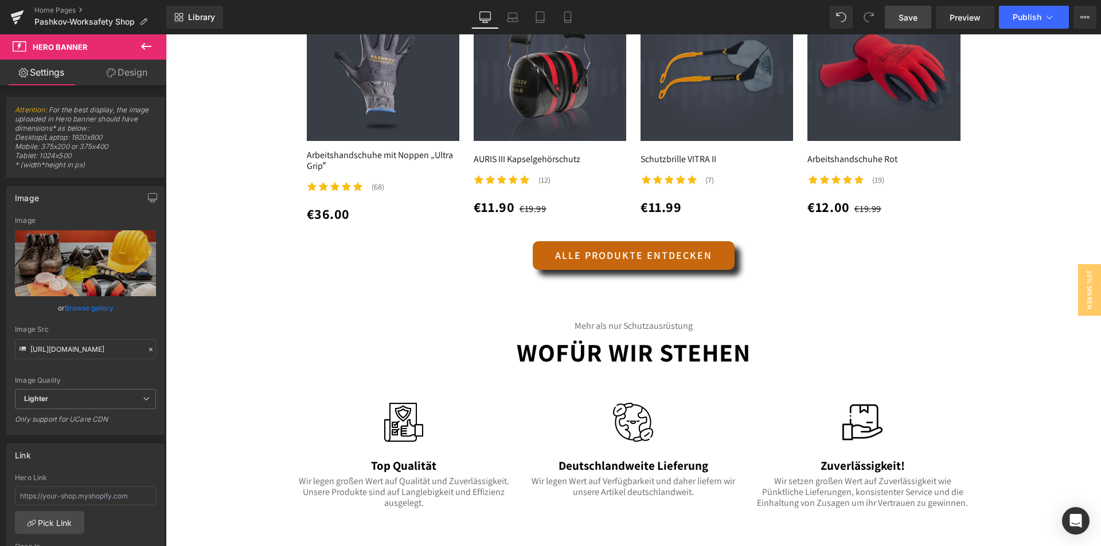
scroll to position [1204, 0]
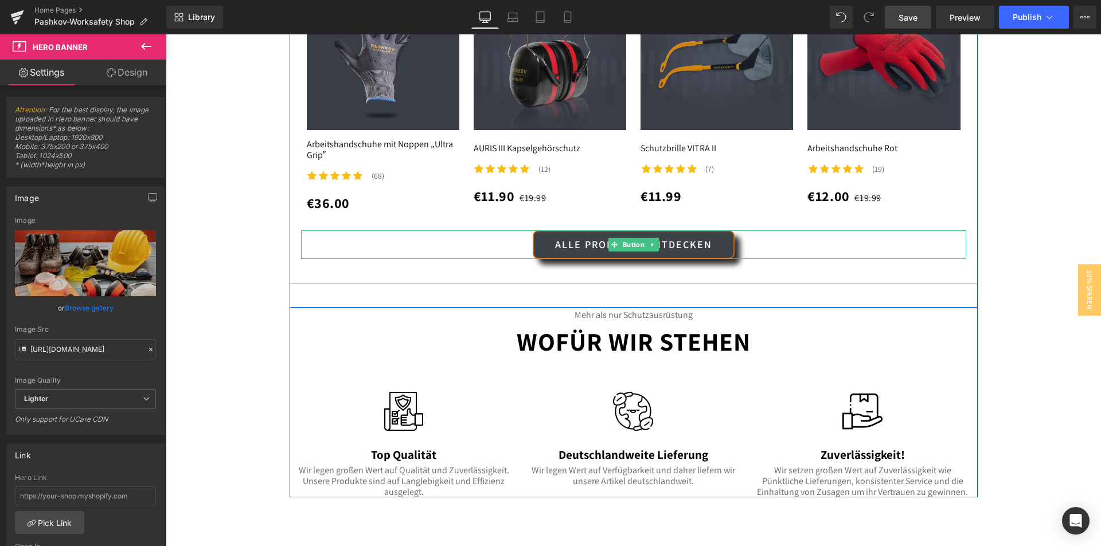
click at [673, 254] on link "Alle Produkte entdecken" at bounding box center [634, 244] width 202 height 29
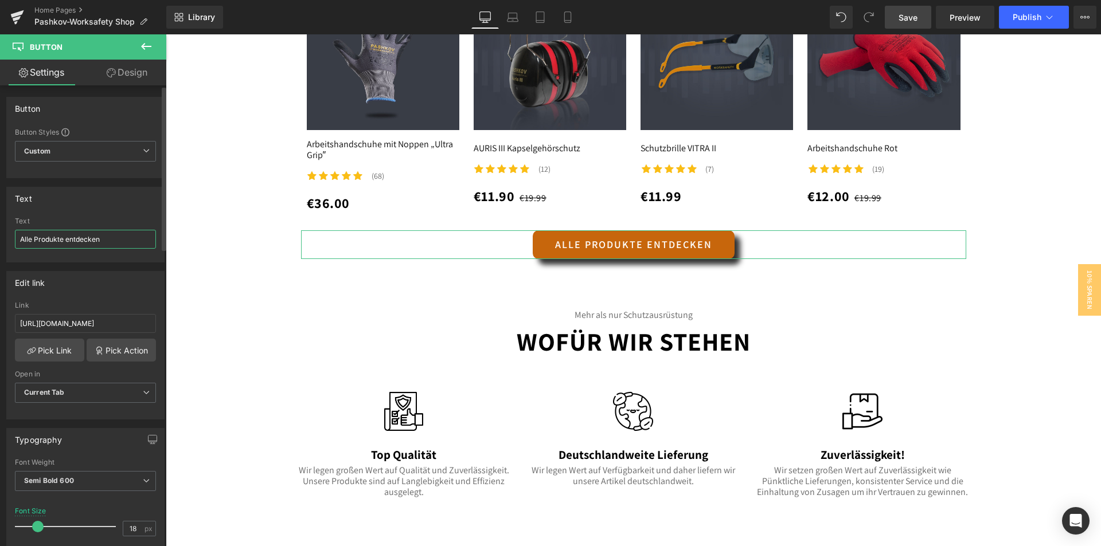
drag, startPoint x: 118, startPoint y: 243, endPoint x: 0, endPoint y: 248, distance: 117.7
click at [0, 248] on div "Text Alle Produkte entdecken Text Alle Produkte entdecken" at bounding box center [85, 220] width 171 height 84
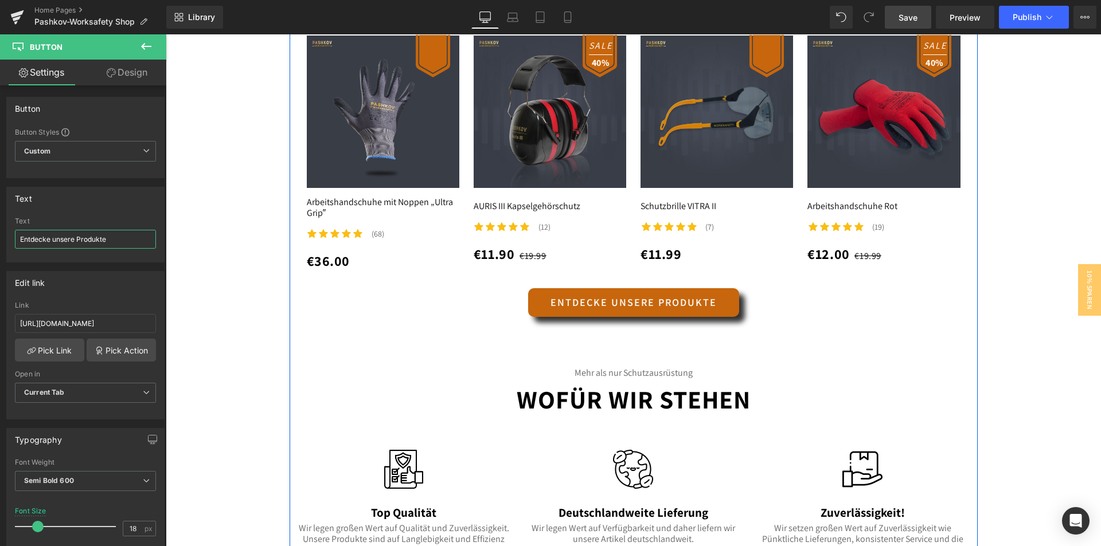
scroll to position [1147, 0]
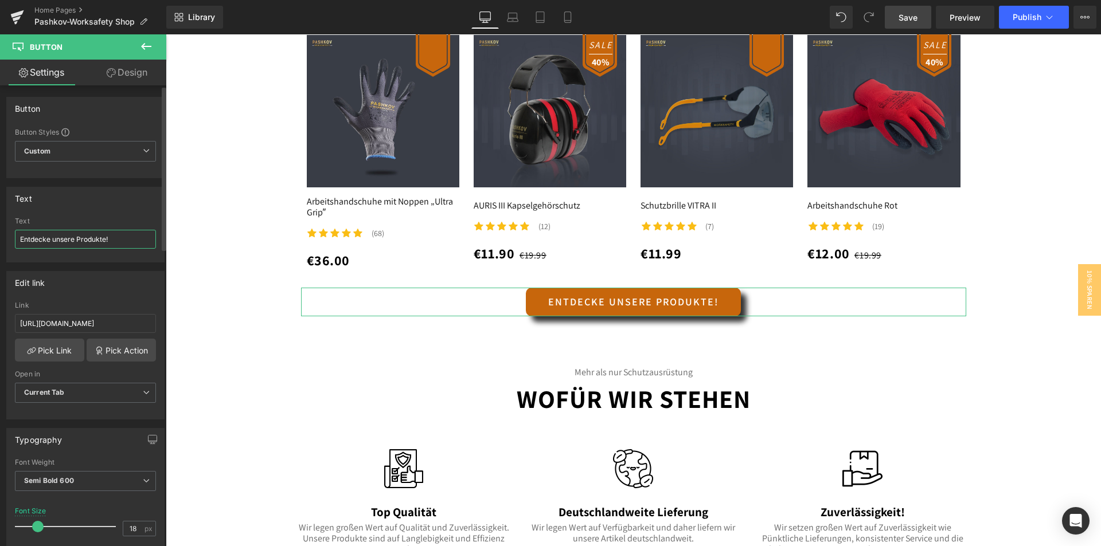
click at [104, 241] on input "Entdecke unsere Produkte!" at bounding box center [85, 239] width 141 height 19
type input "Entdecke unsere Produkte !"
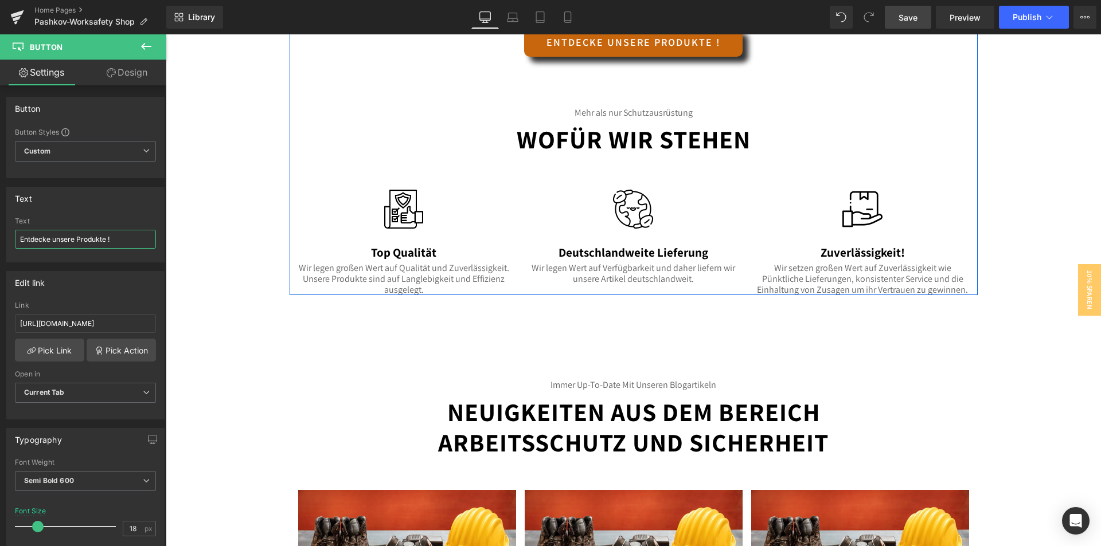
scroll to position [1605, 0]
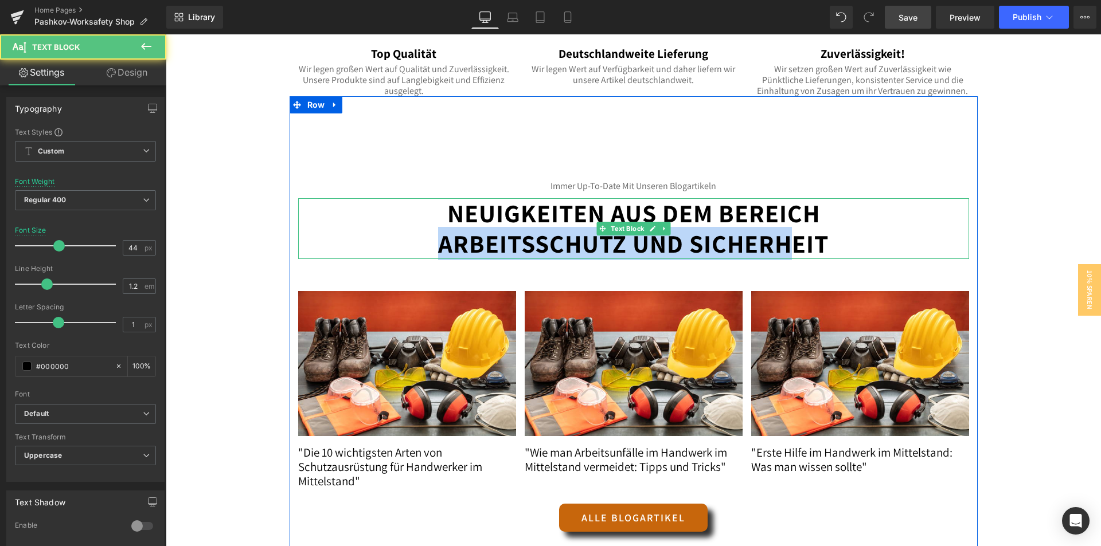
drag, startPoint x: 435, startPoint y: 237, endPoint x: 799, endPoint y: 237, distance: 364.6
click at [790, 241] on b "Neuigkeiten aus dem Bereich Arbeitsschutz und Sicherheit" at bounding box center [633, 229] width 390 height 64
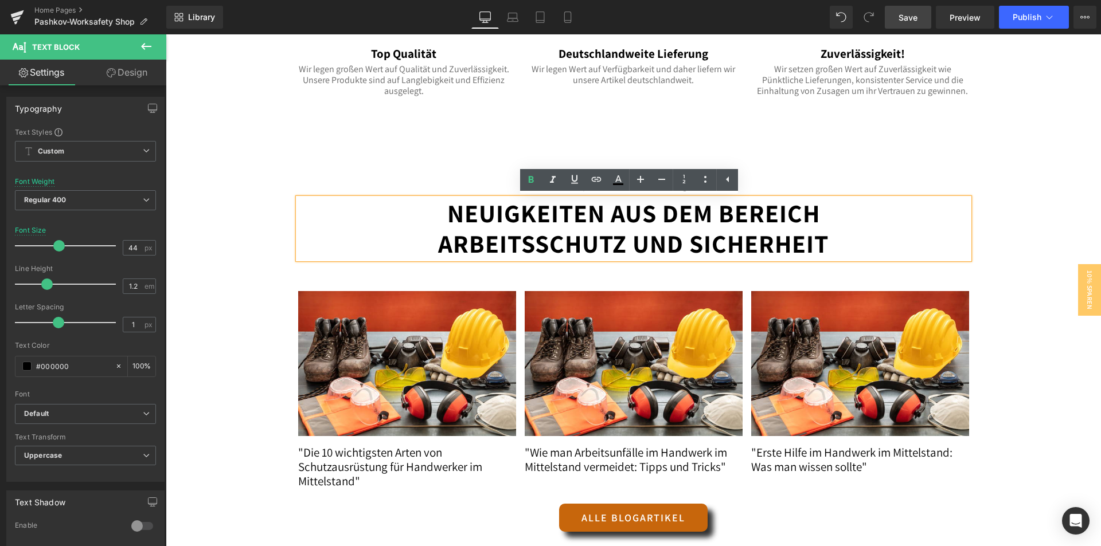
click at [842, 236] on p "Neuigkeiten aus dem Bereich Arbeitsschutz und Sicherheit" at bounding box center [633, 228] width 671 height 61
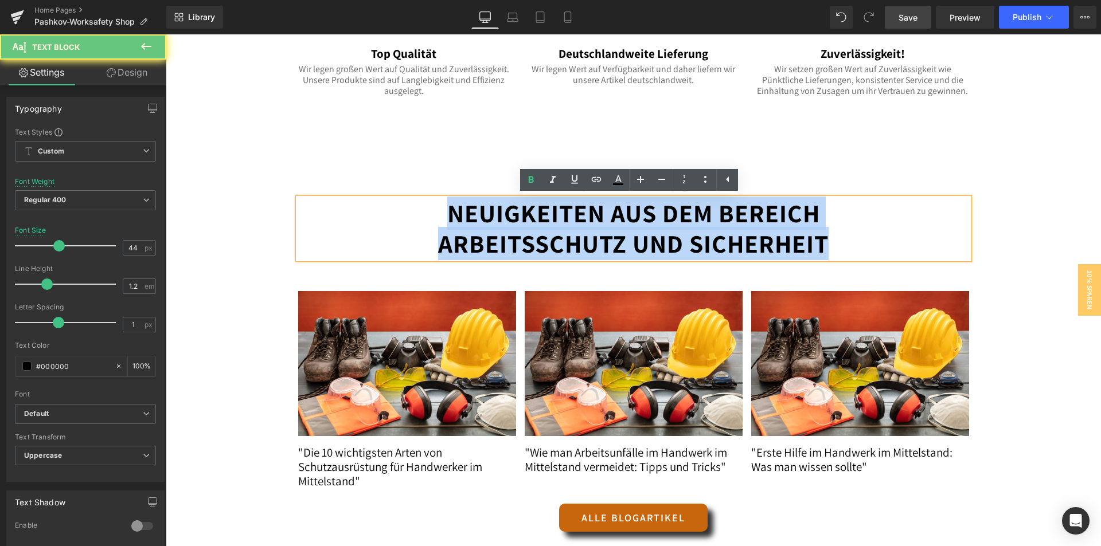
drag, startPoint x: 805, startPoint y: 245, endPoint x: 444, endPoint y: 204, distance: 363.0
click at [444, 204] on p "Neuigkeiten aus dem Bereich Arbeitsschutz und Sicherheit" at bounding box center [633, 228] width 671 height 61
click at [757, 239] on b "Neuigkeiten aus dem Bereich Arbeitsschutz und Sicherheit" at bounding box center [633, 229] width 390 height 64
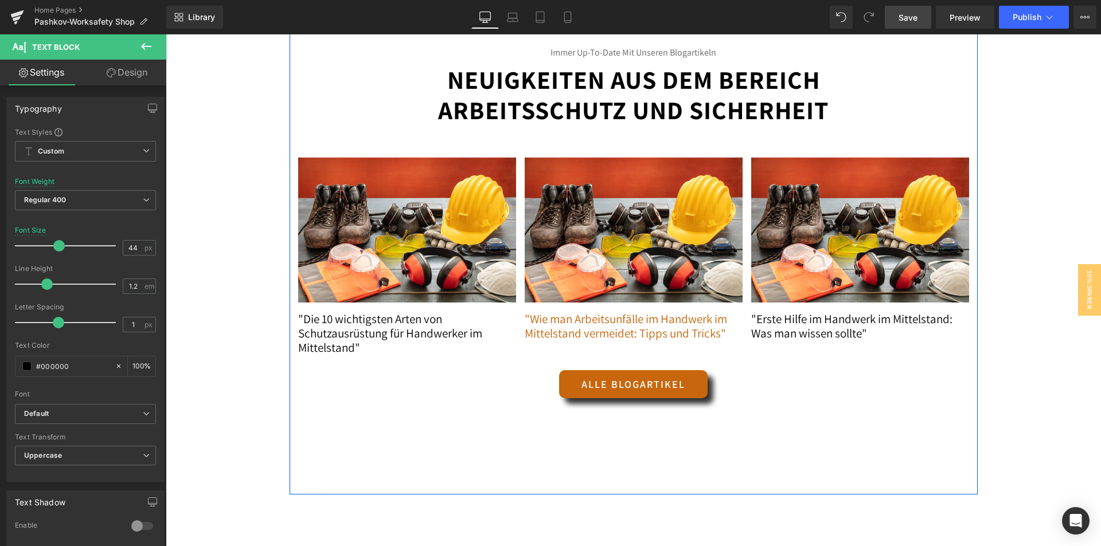
scroll to position [1720, 0]
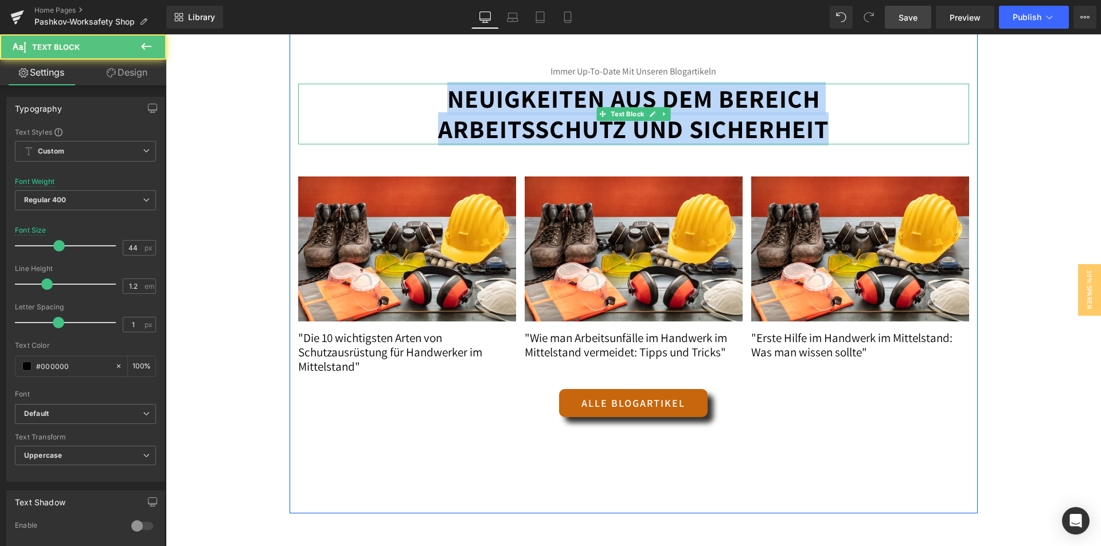
drag, startPoint x: 448, startPoint y: 97, endPoint x: 843, endPoint y: 131, distance: 396.5
click at [843, 131] on p "Neuigkeiten aus dem Bereich Arbeitsschutz und Sicherheit" at bounding box center [633, 114] width 671 height 61
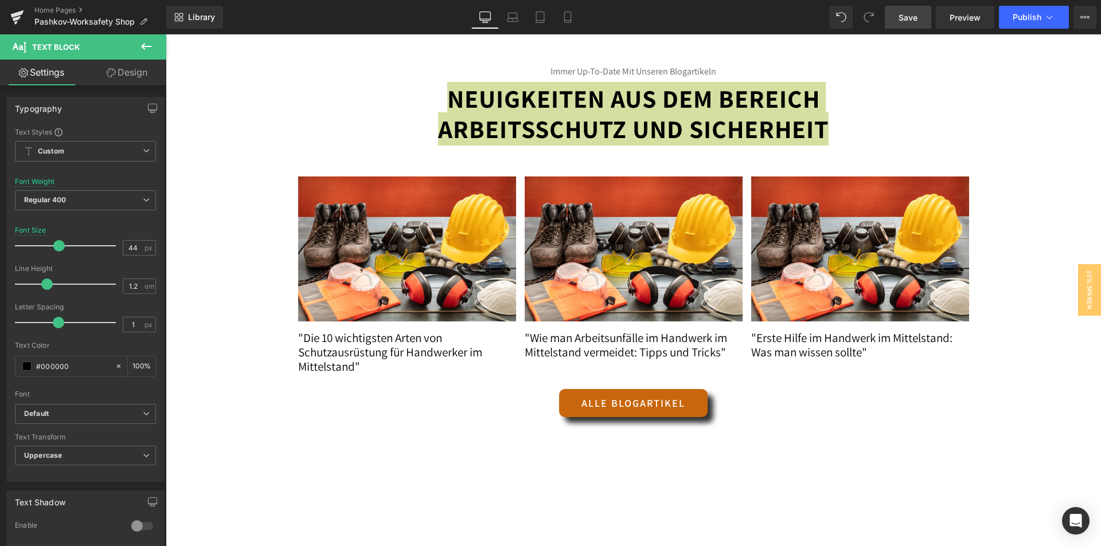
click at [144, 49] on icon at bounding box center [146, 46] width 10 height 7
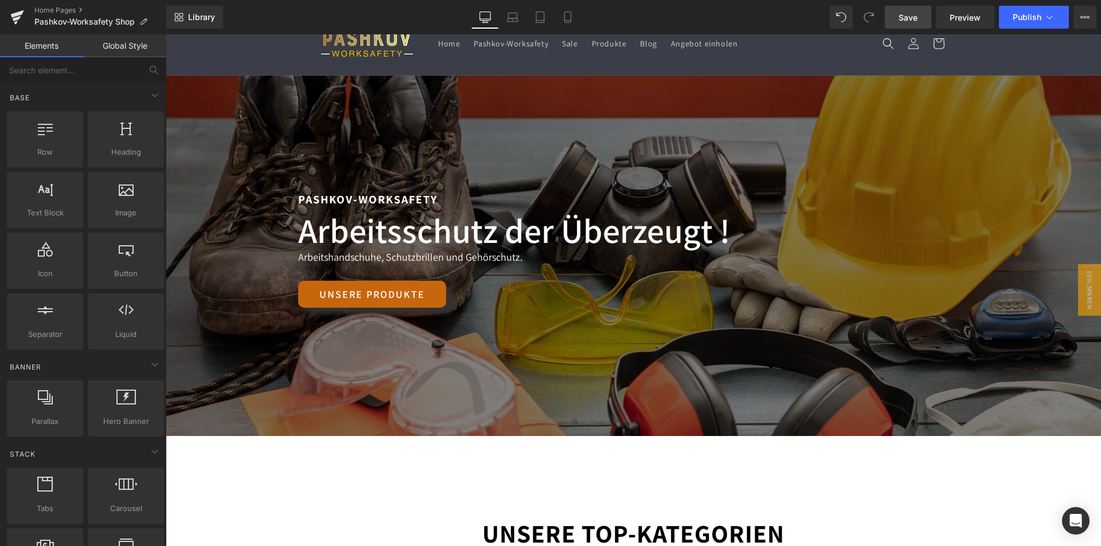
scroll to position [0, 0]
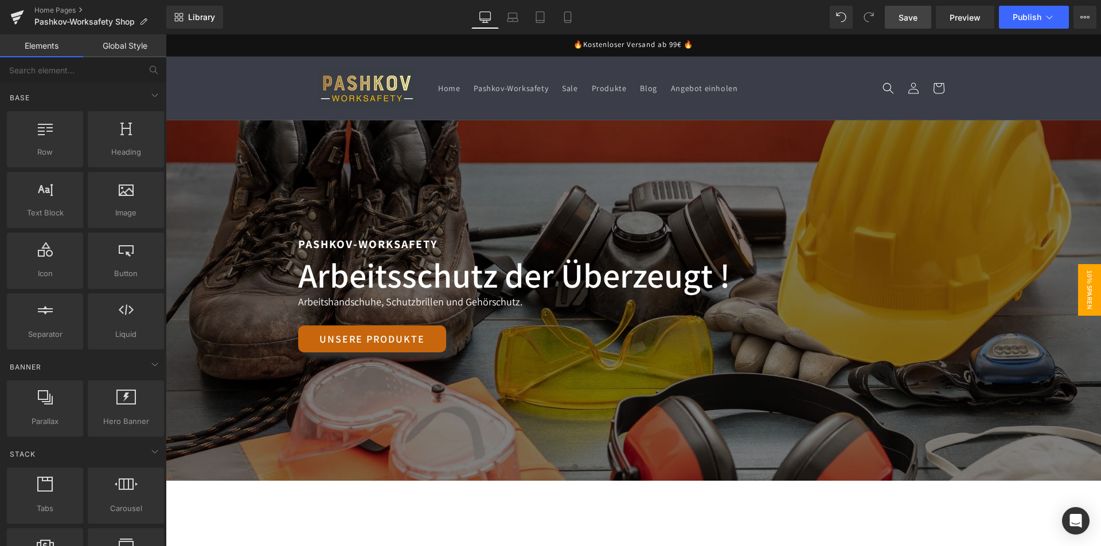
click at [1080, 294] on span "10% Sparen" at bounding box center [1089, 290] width 23 height 52
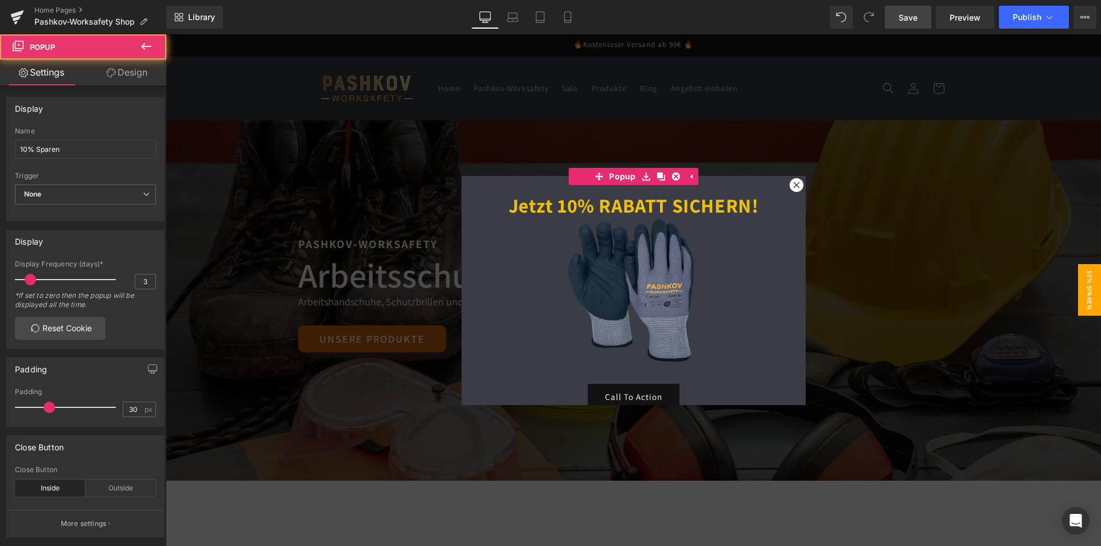
click at [1080, 294] on span "10% Sparen" at bounding box center [1089, 290] width 23 height 52
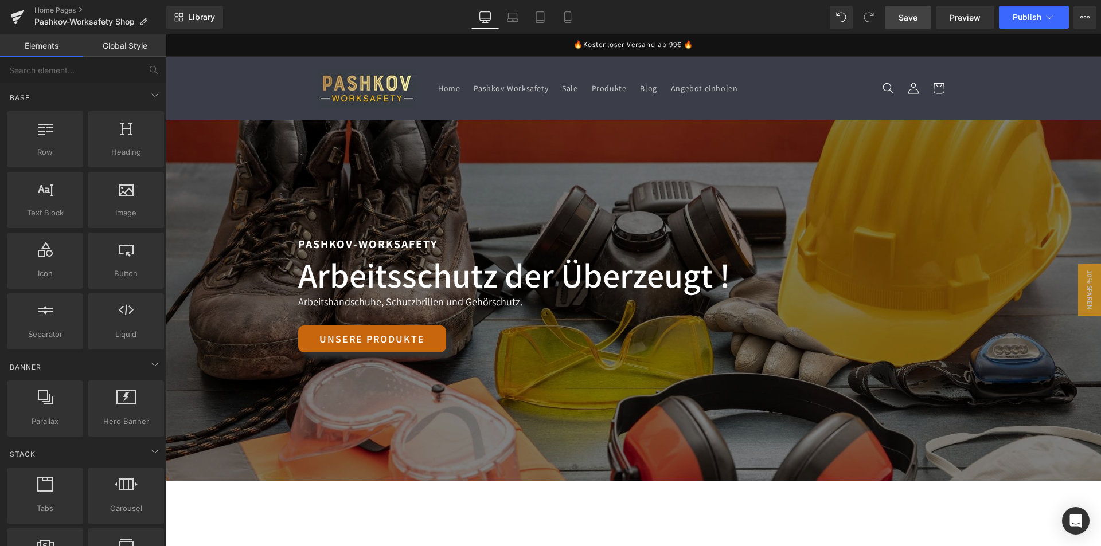
click at [707, 35] on div "🔥Kostenloser Versand ab 99€ 🔥" at bounding box center [633, 45] width 631 height 22
click at [710, 45] on div "🔥Kostenloser Versand ab 99€ 🔥" at bounding box center [633, 45] width 631 height 22
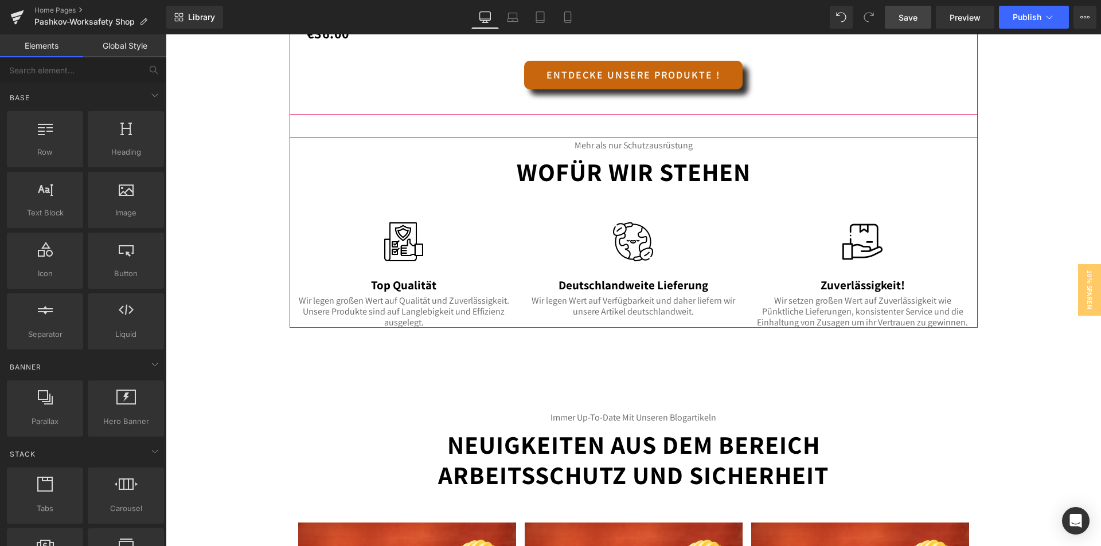
scroll to position [1376, 0]
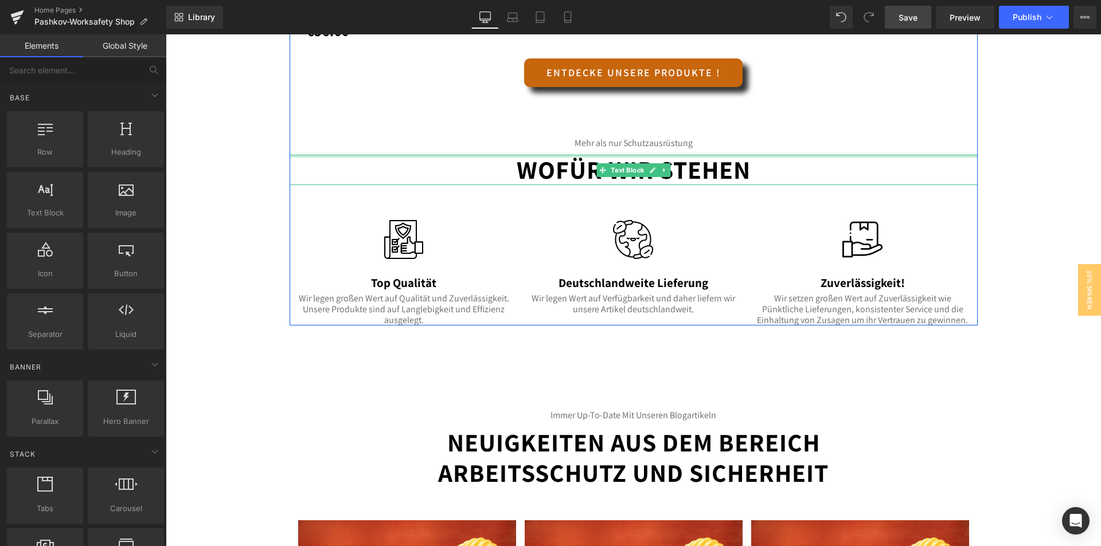
click at [732, 157] on div at bounding box center [634, 156] width 688 height 3
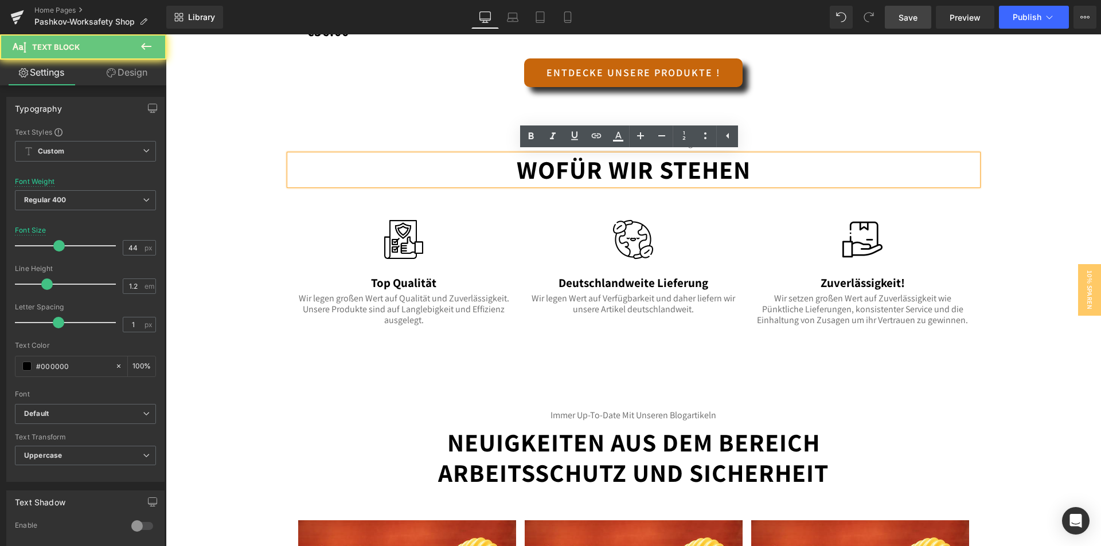
click at [752, 168] on p "Wofür wir stehen" at bounding box center [634, 170] width 688 height 30
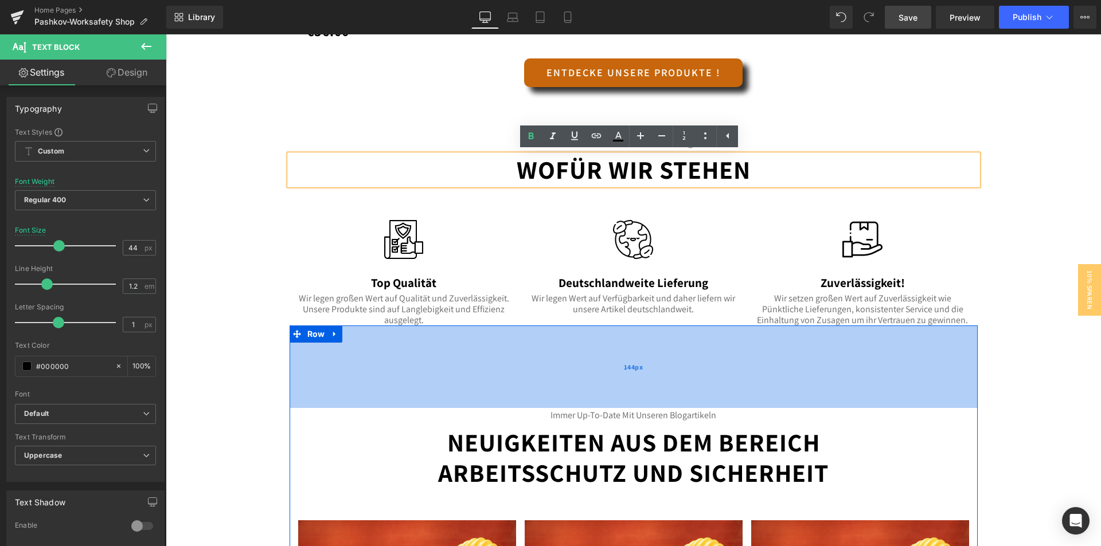
click at [882, 396] on div "144px" at bounding box center [634, 367] width 688 height 83
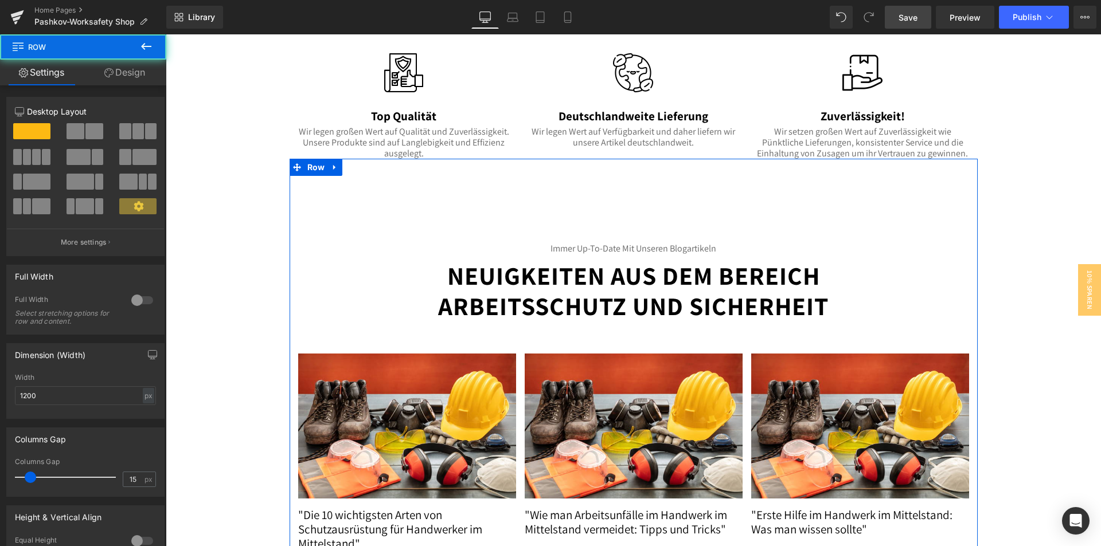
scroll to position [1548, 0]
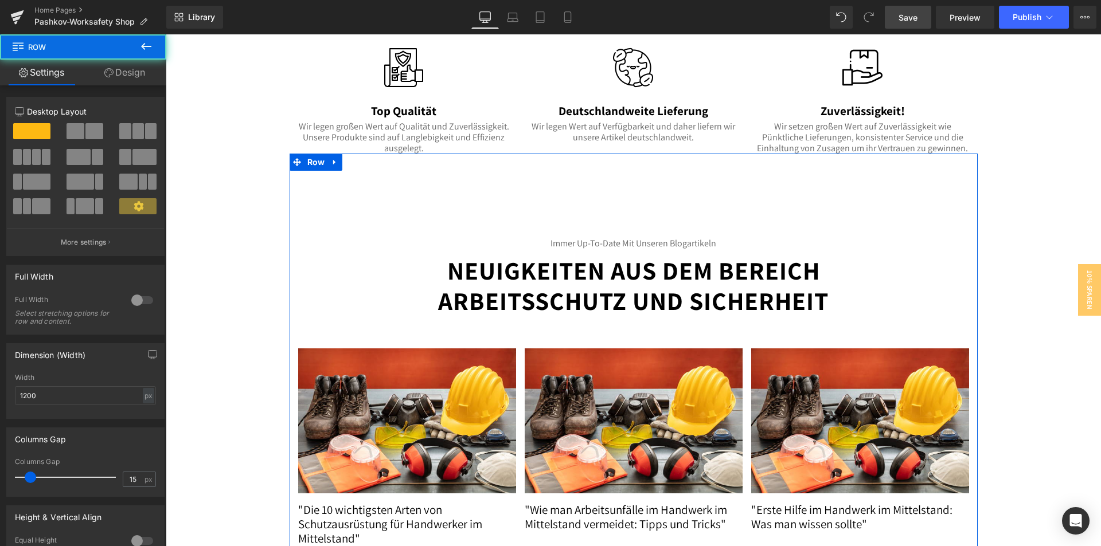
click at [707, 276] on b "Neuigkeiten aus dem Bereich Arbeitsschutz und Sicherheit" at bounding box center [633, 286] width 390 height 64
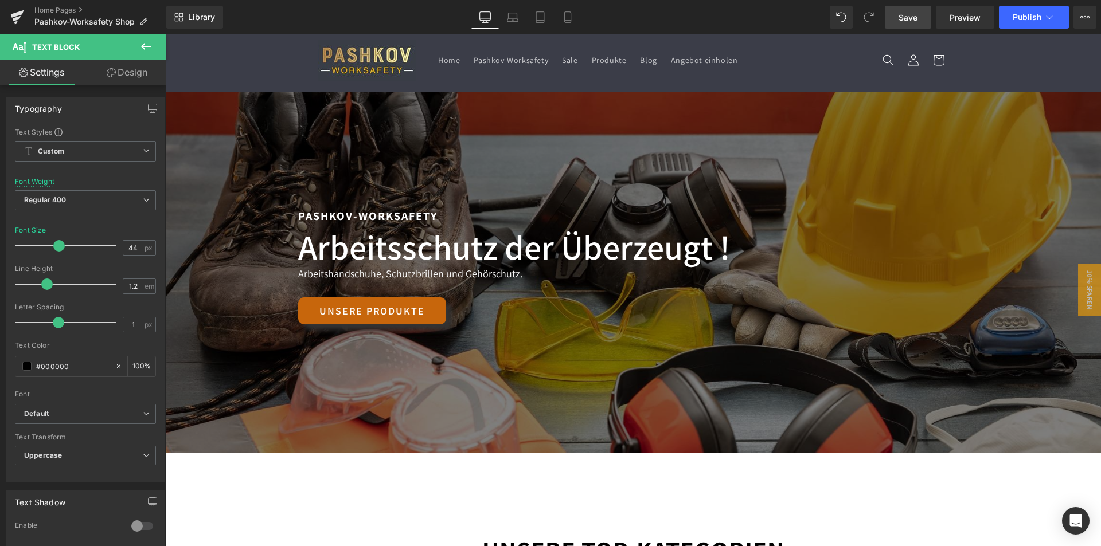
scroll to position [0, 0]
